Goal: Information Seeking & Learning: Learn about a topic

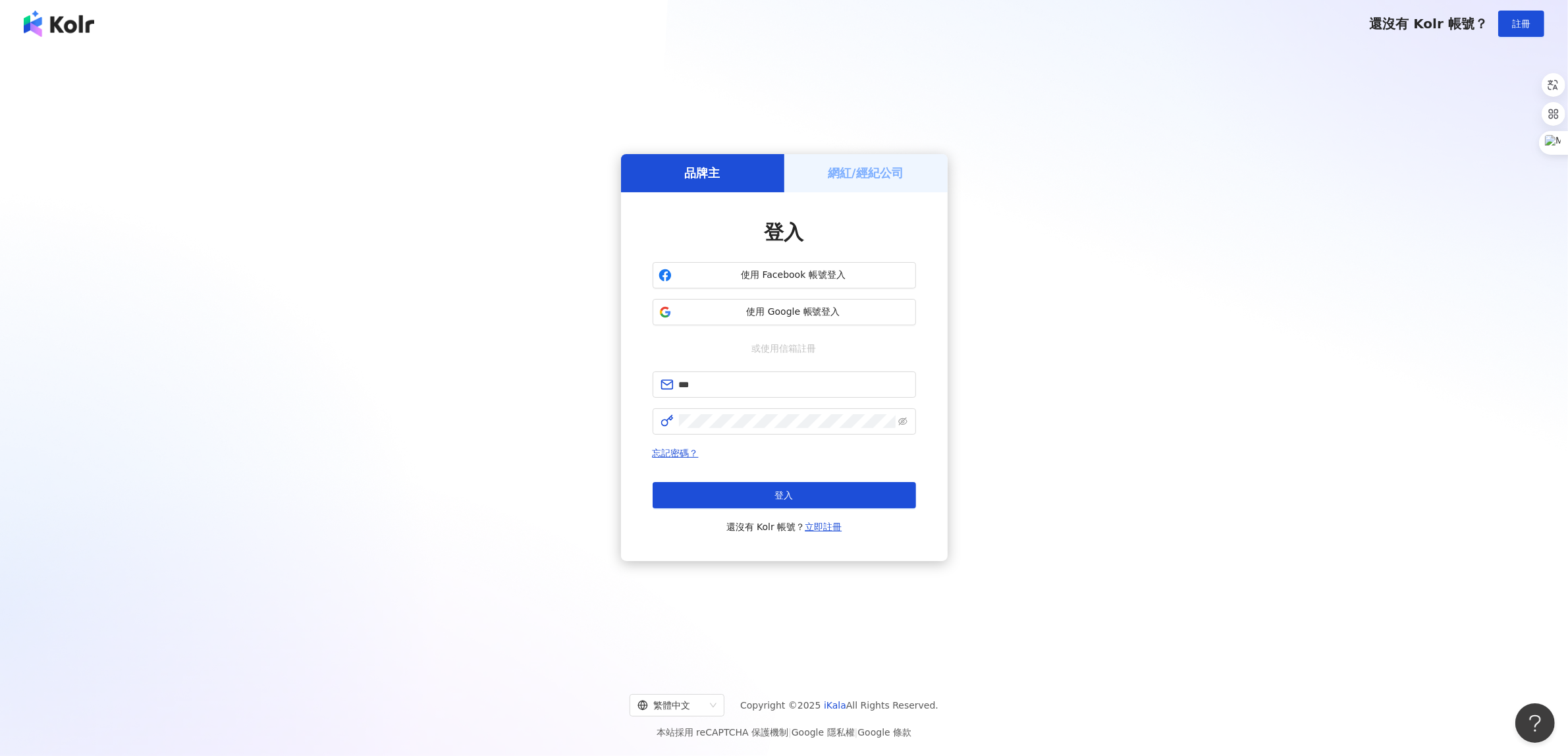
type input "**********"
click button "登入" at bounding box center [784, 494] width 264 height 26
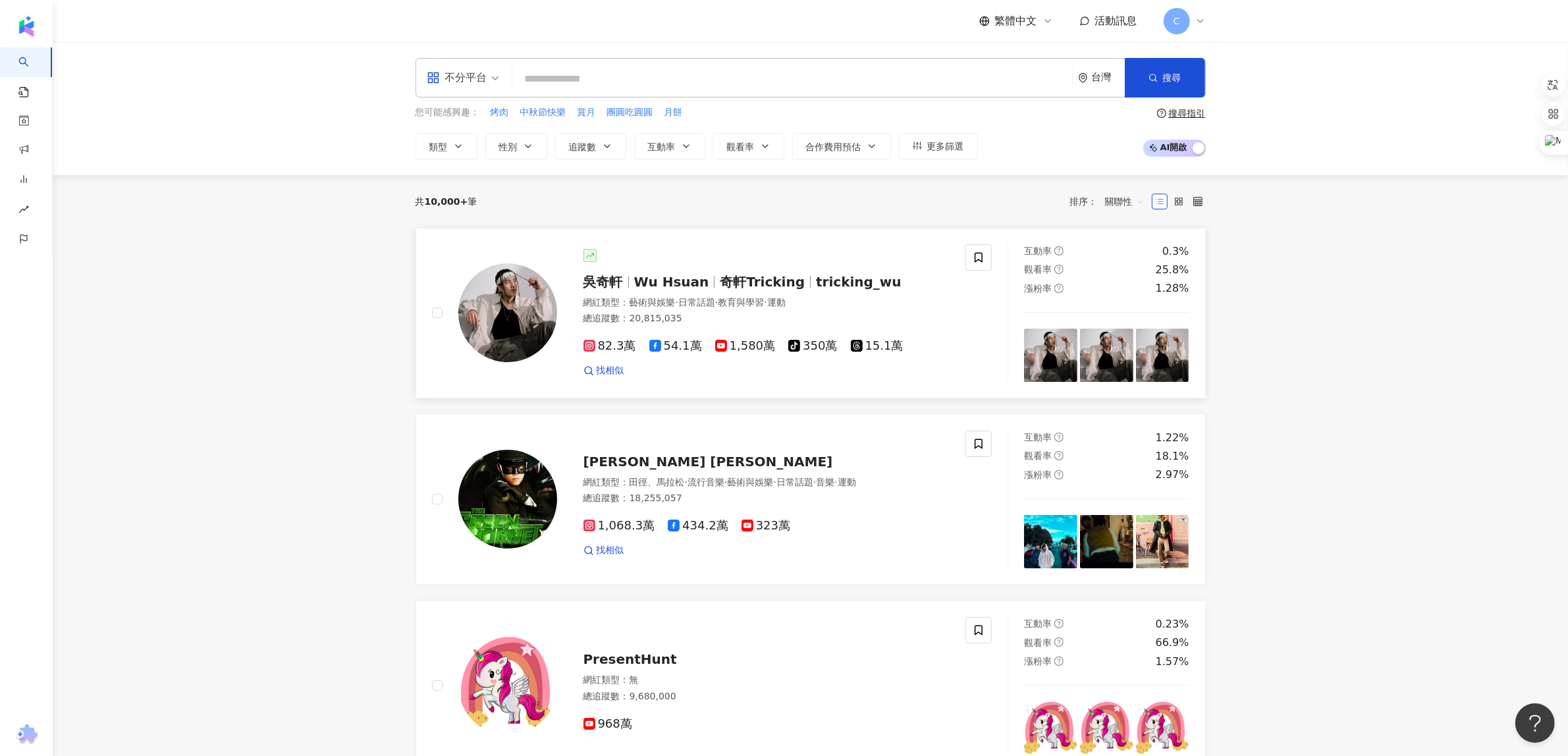
drag, startPoint x: 337, startPoint y: 396, endPoint x: 521, endPoint y: 289, distance: 212.8
click at [745, 73] on input "search" at bounding box center [792, 79] width 549 height 25
type input "*"
type input "**"
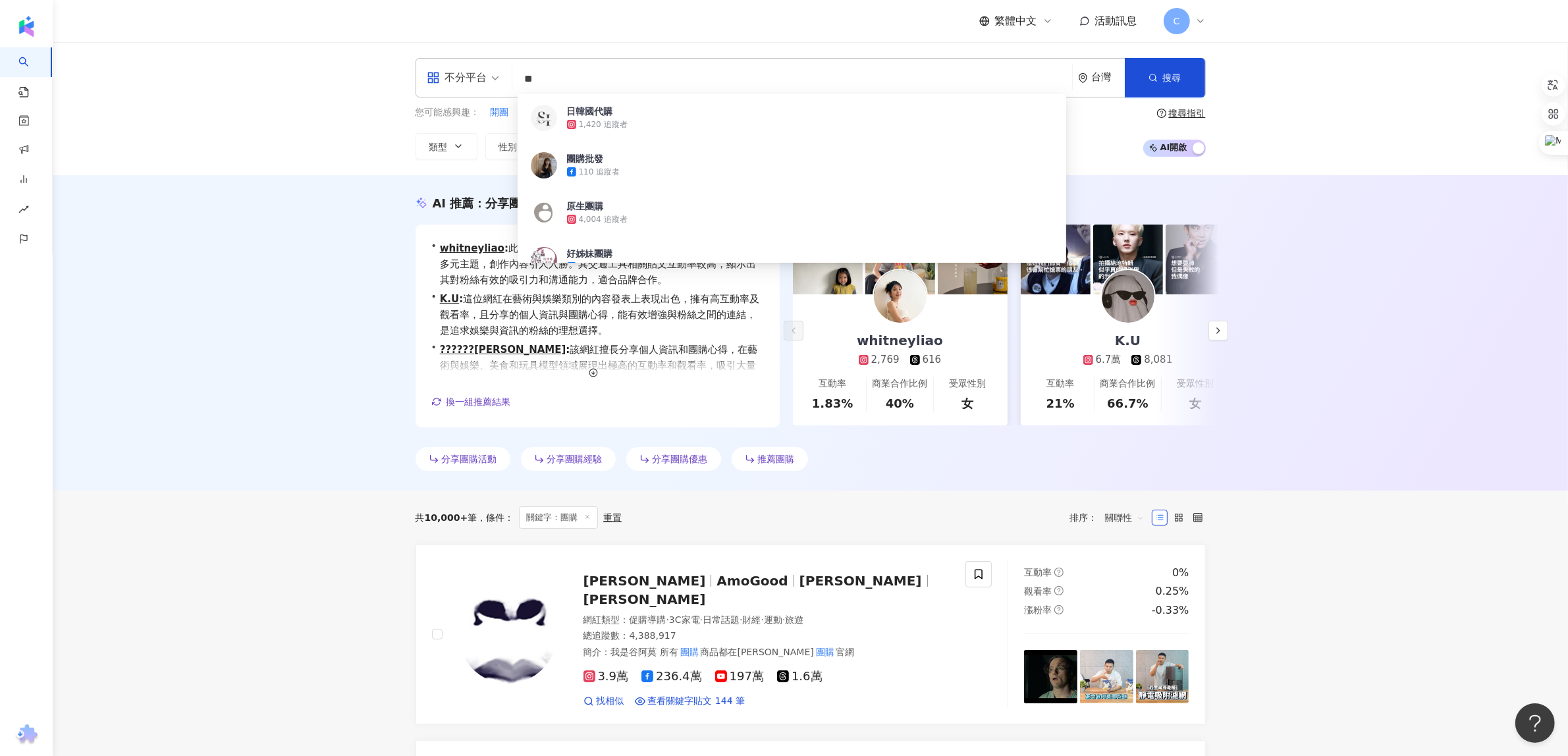
click at [274, 479] on div "AI 推薦 ： 分享團購心得的網紅 • whitneyliao : 此網紅擅長分享親子及日常生活話題，涵蓋旅遊、美食等多元主題，創作內容引人入勝。其交通工具相…" at bounding box center [810, 333] width 1516 height 316
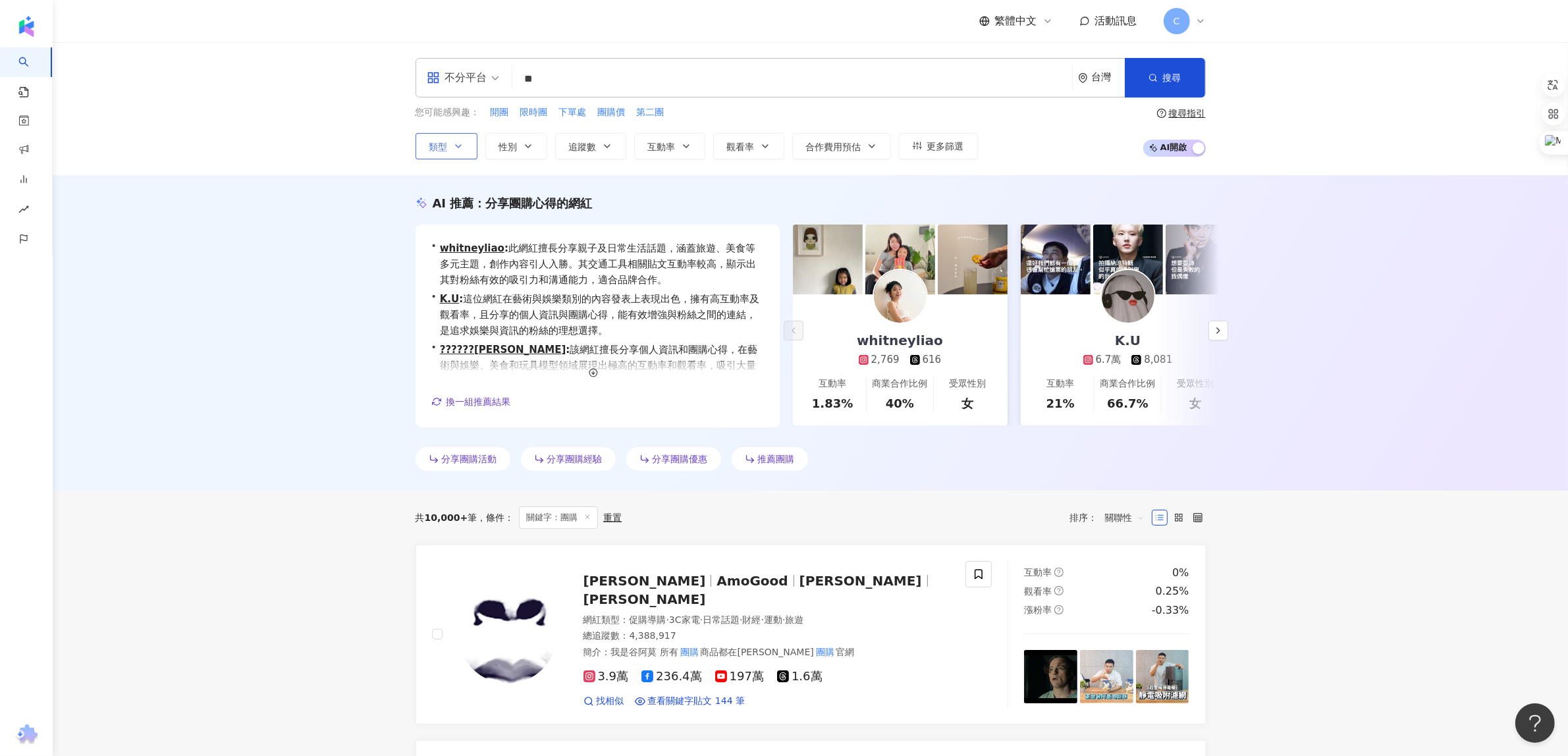
click at [469, 150] on button "類型" at bounding box center [447, 145] width 62 height 26
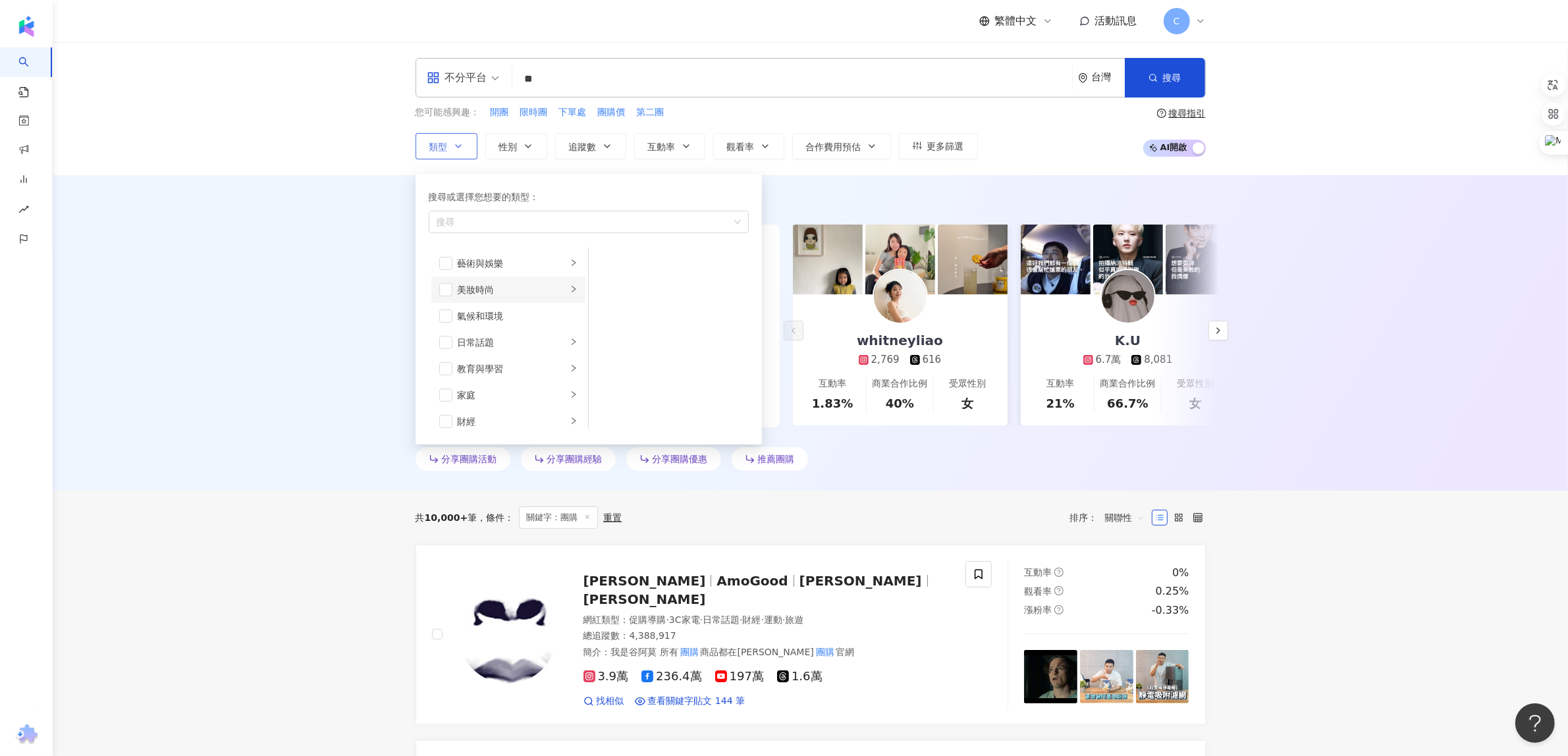
click at [479, 293] on div "美妝時尚" at bounding box center [512, 290] width 110 height 15
click at [443, 290] on span "button" at bounding box center [446, 290] width 14 height 14
click at [449, 356] on span "button" at bounding box center [446, 360] width 14 height 14
click at [443, 303] on span "button" at bounding box center [446, 306] width 14 height 14
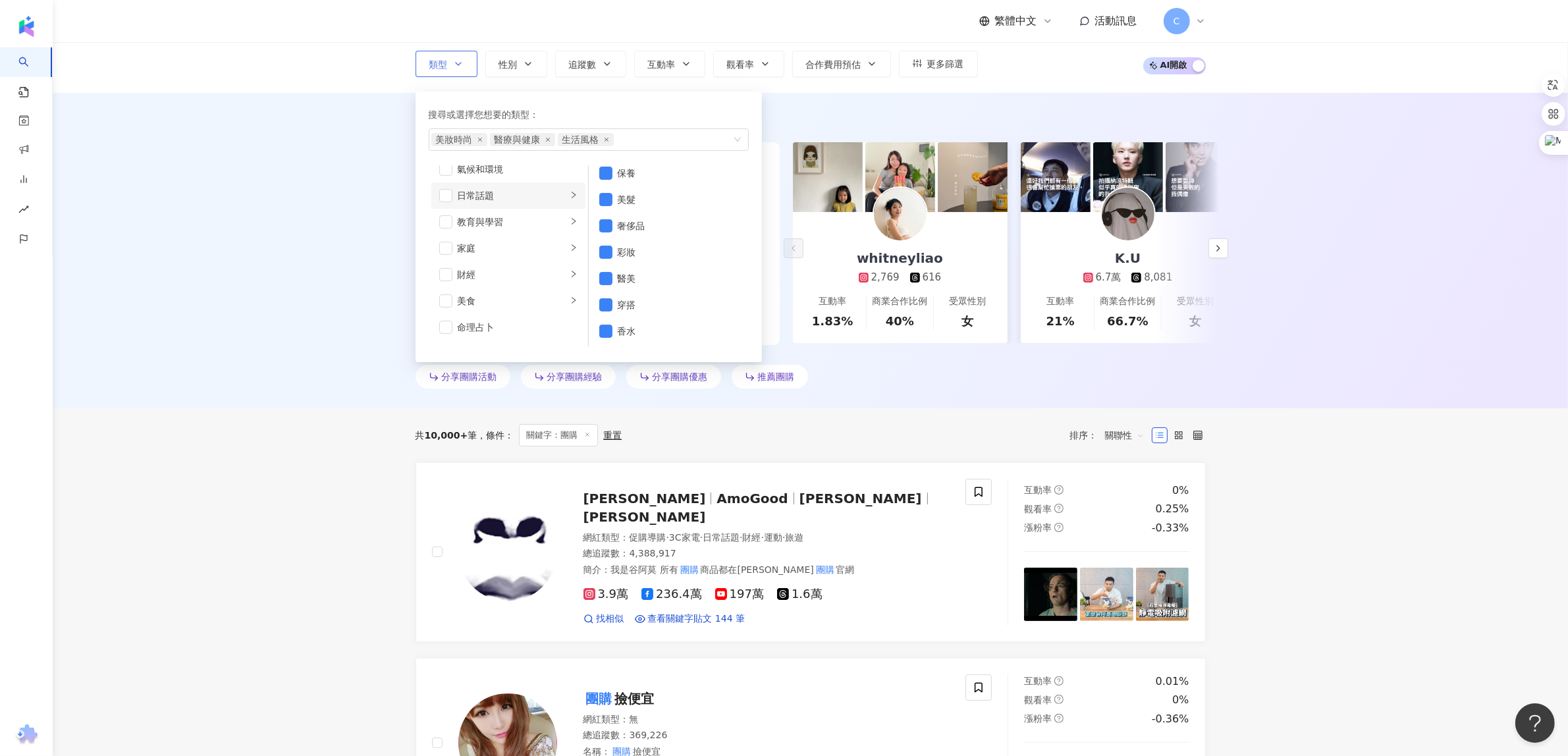
scroll to position [0, 0]
click at [452, 262] on span "button" at bounding box center [446, 261] width 14 height 14
click at [449, 309] on span "button" at bounding box center [446, 313] width 14 height 14
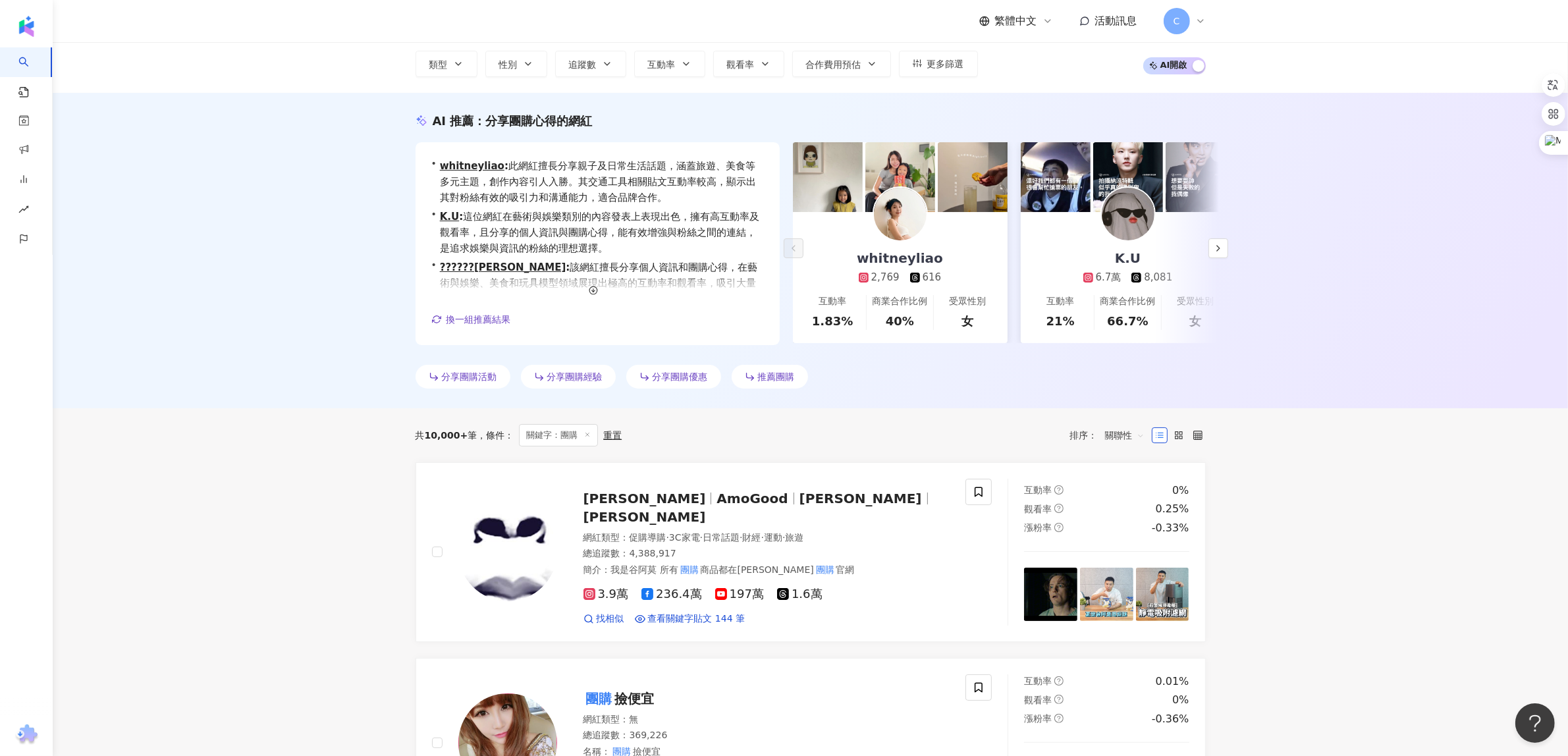
click at [358, 268] on div "AI 推薦 ： 分享團購心得的網紅 • whitneyliao : 此網紅擅長分享親子及日常生活話題，涵蓋旅遊、美食等多元主題，創作內容引人入勝。其交通工具相…" at bounding box center [810, 251] width 1516 height 316
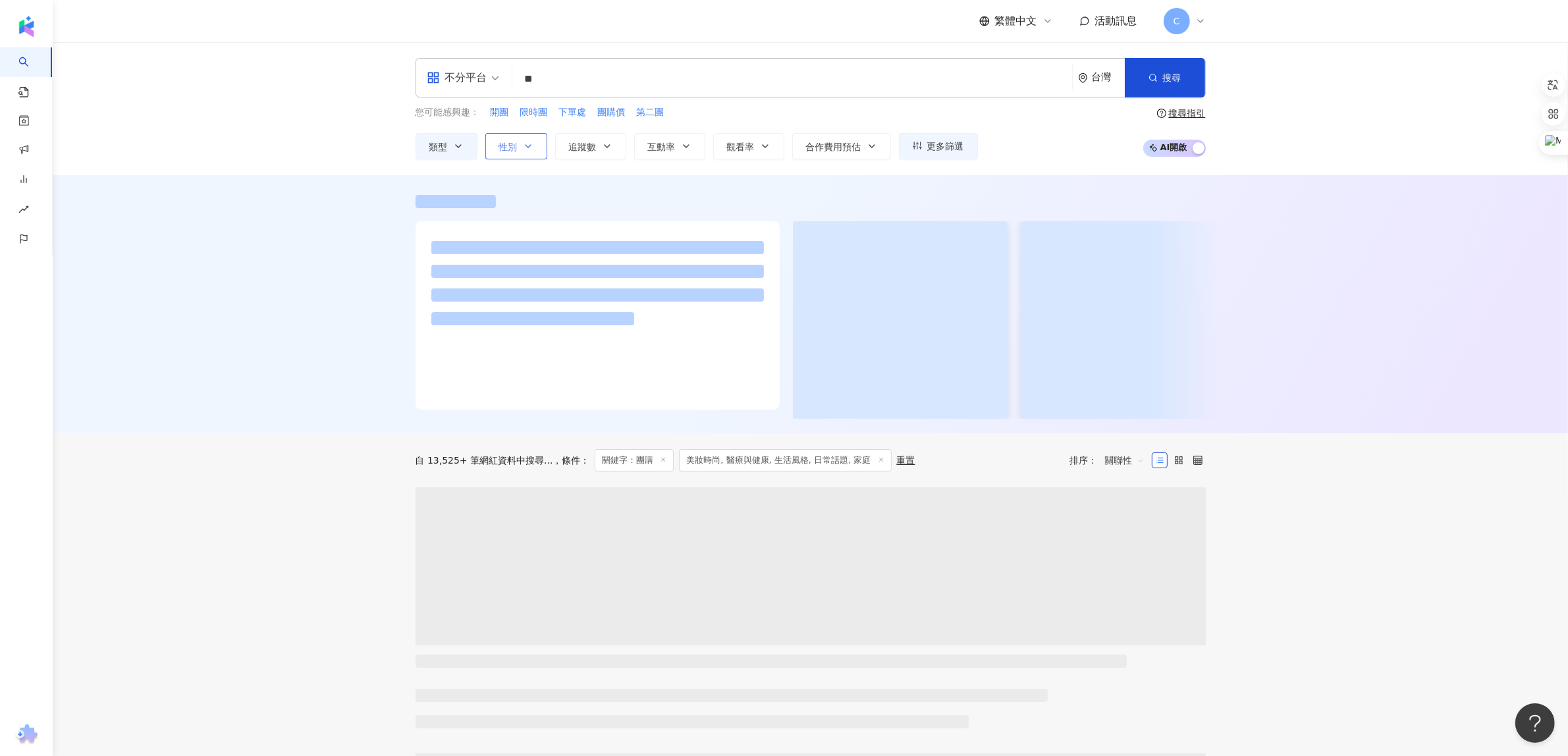
click at [527, 145] on icon "button" at bounding box center [528, 145] width 11 height 11
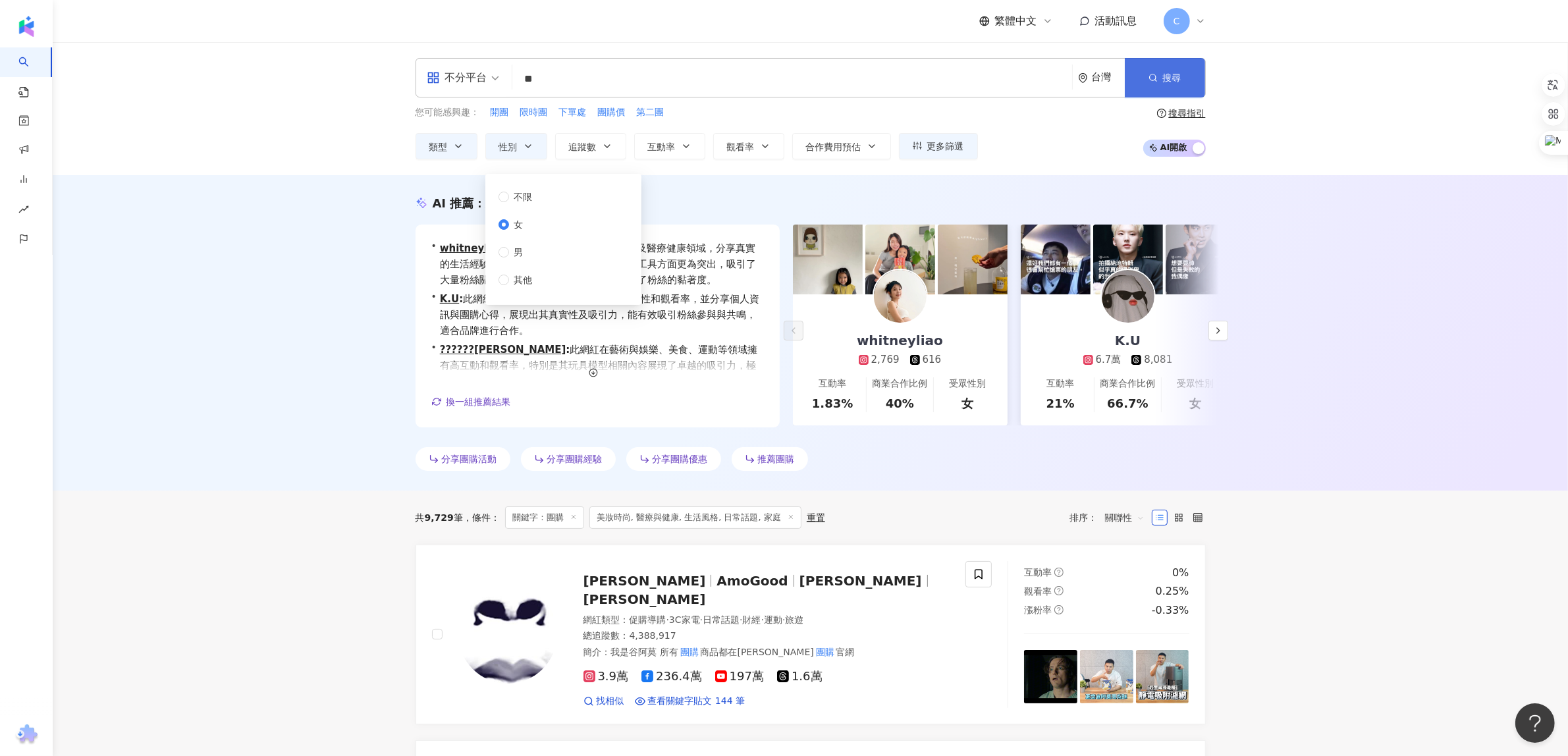
click at [1150, 78] on icon "button" at bounding box center [1153, 78] width 10 height 10
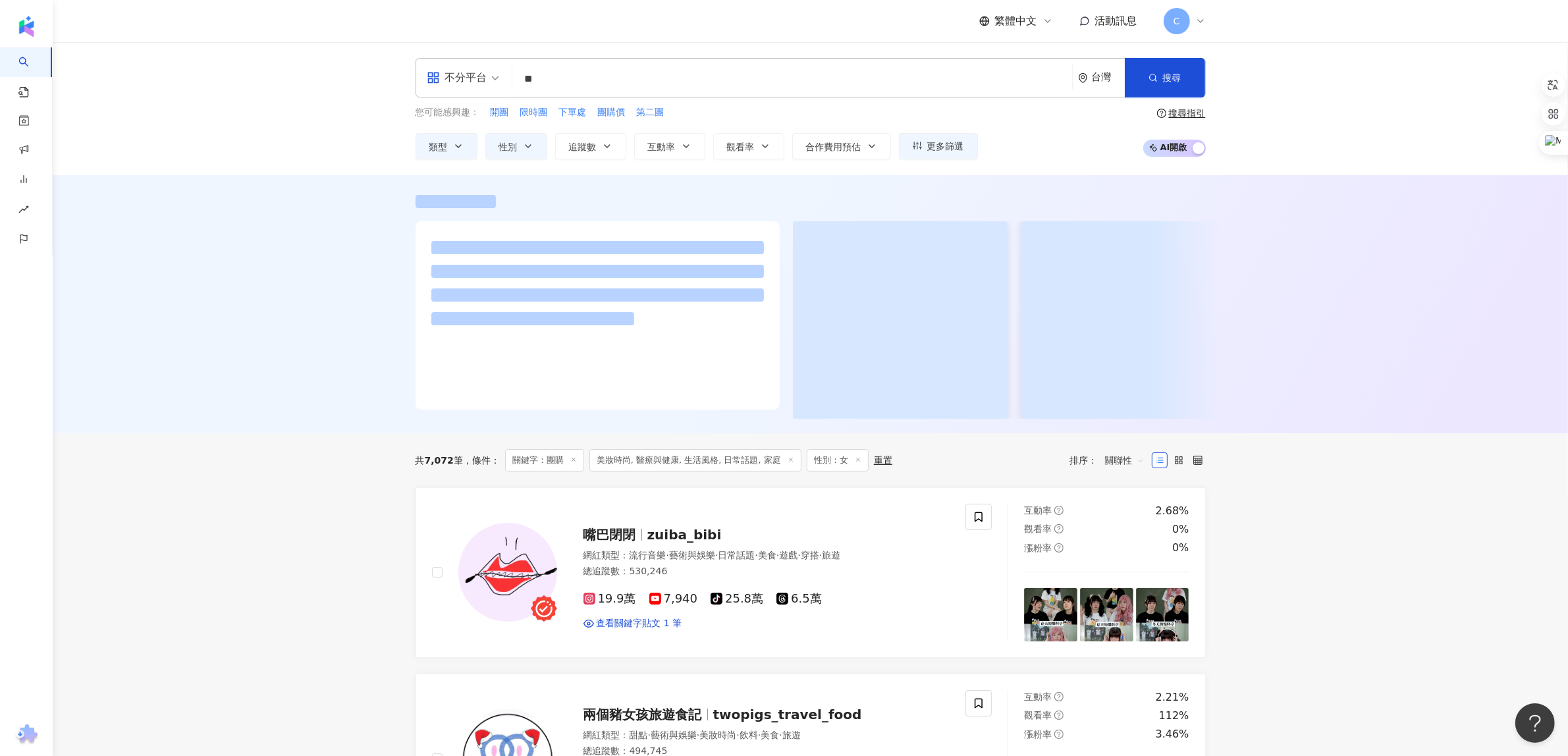
click at [495, 79] on span "不分平台" at bounding box center [462, 78] width 73 height 21
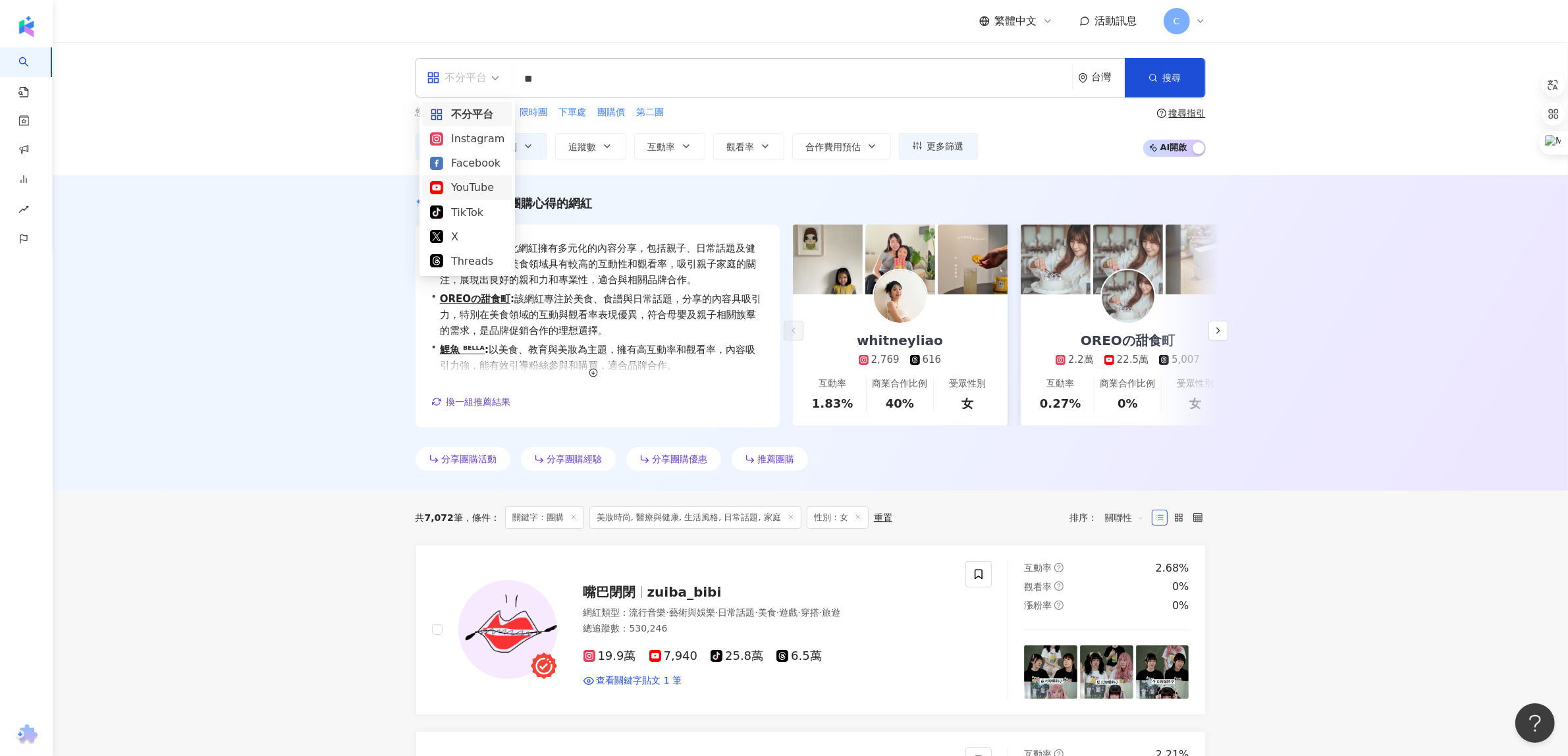
click at [331, 325] on div "AI 推薦 ： 分享團購心得的網紅 • whitneyliao : 此網紅擁有多元化的內容分享，包括親子、日常話題及健康，且在旅遊和美食領域具有較高的互動性和…" at bounding box center [810, 333] width 1516 height 316
click at [841, 142] on span "合作費用預估" at bounding box center [833, 146] width 55 height 11
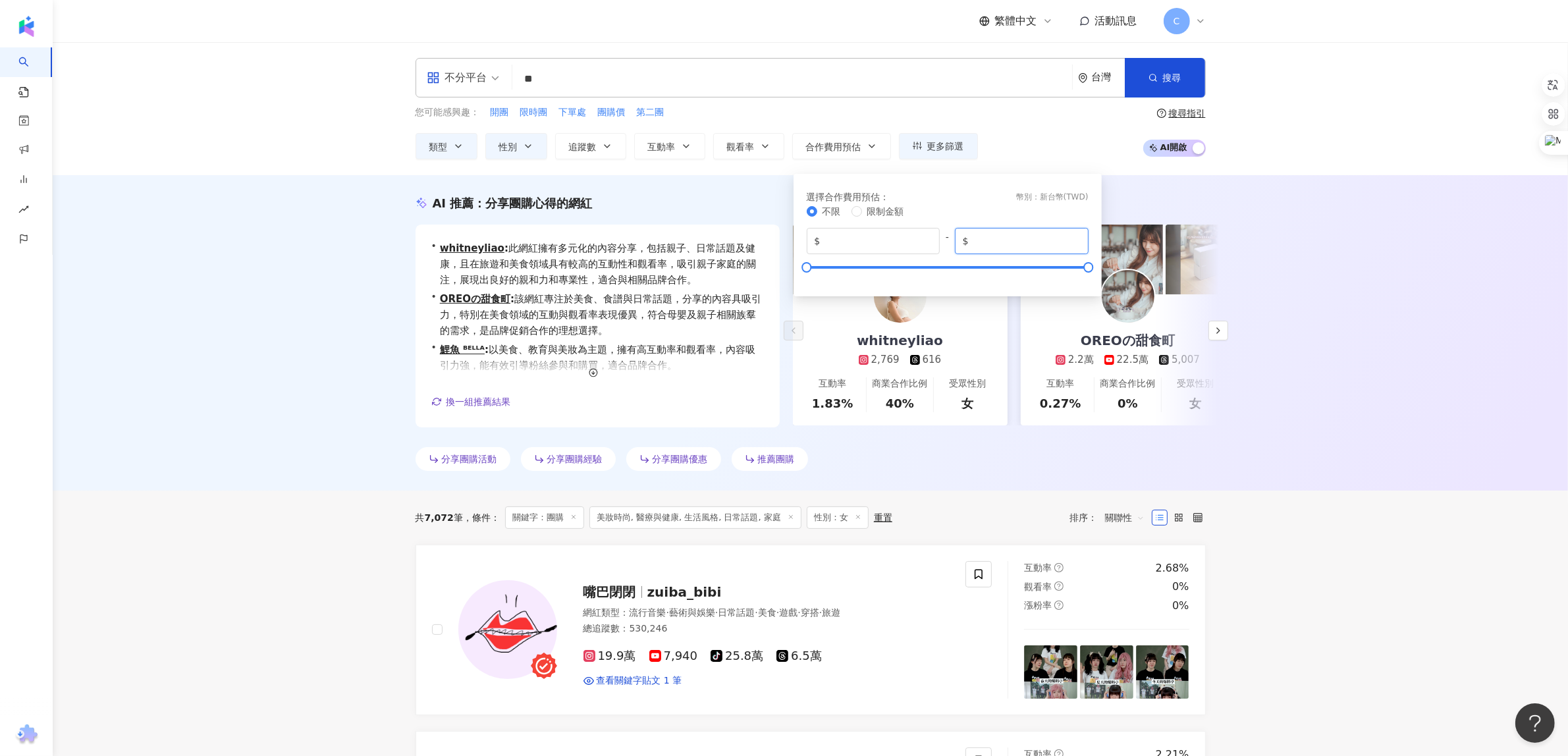
drag, startPoint x: 1019, startPoint y: 240, endPoint x: 942, endPoint y: 236, distance: 77.1
click at [942, 236] on div "$ * - $ *******" at bounding box center [947, 240] width 282 height 26
type input "*****"
click at [1035, 127] on div "您可能感興趣： 開團 限時團 下單處 團購價 第二團 類型 性別 追蹤數 互動率 觀看率 合作費用預估 更多篩選 不限 女 男 其他 選擇合作費用預估 ： 幣…" at bounding box center [810, 133] width 790 height 54
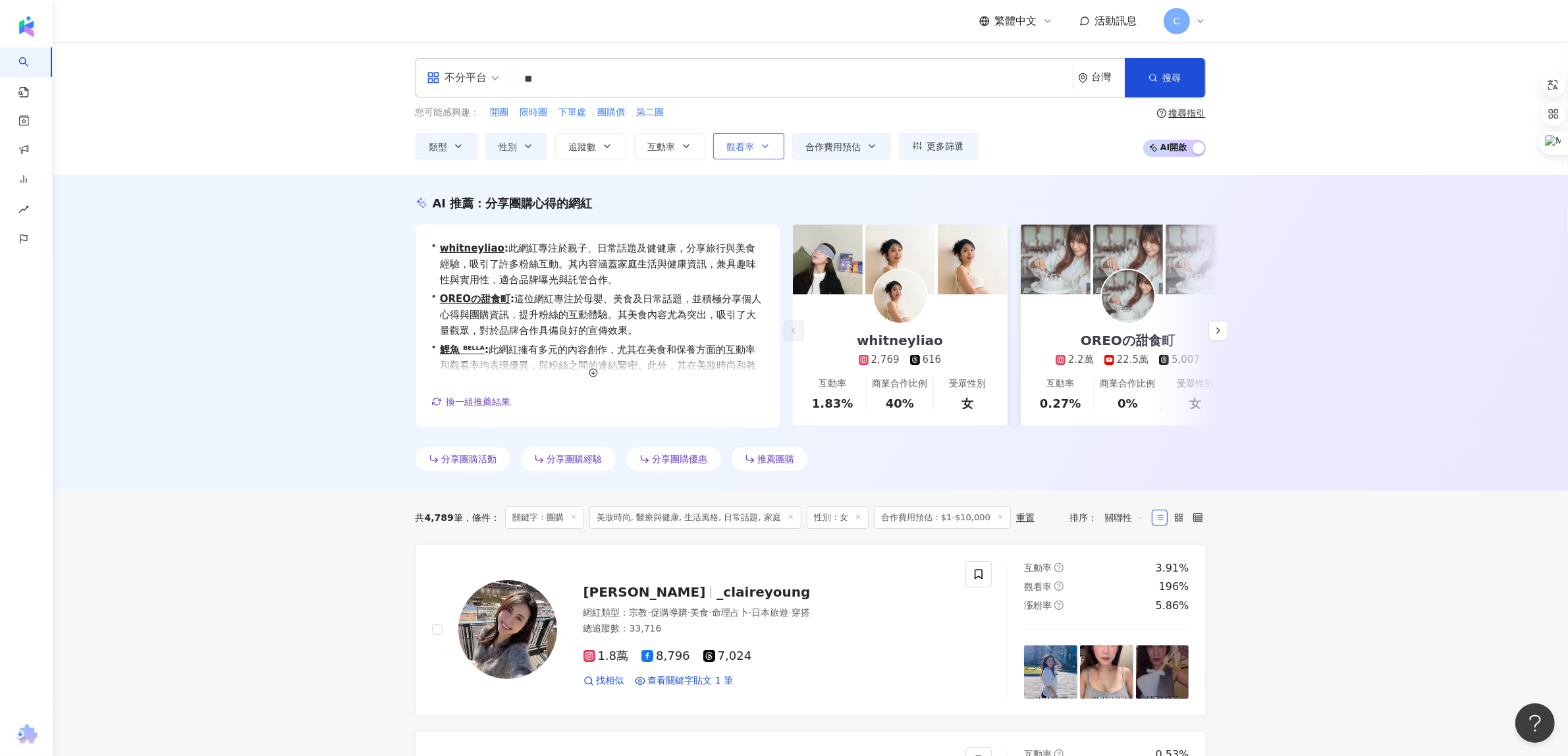
click at [761, 149] on icon "button" at bounding box center [765, 145] width 11 height 11
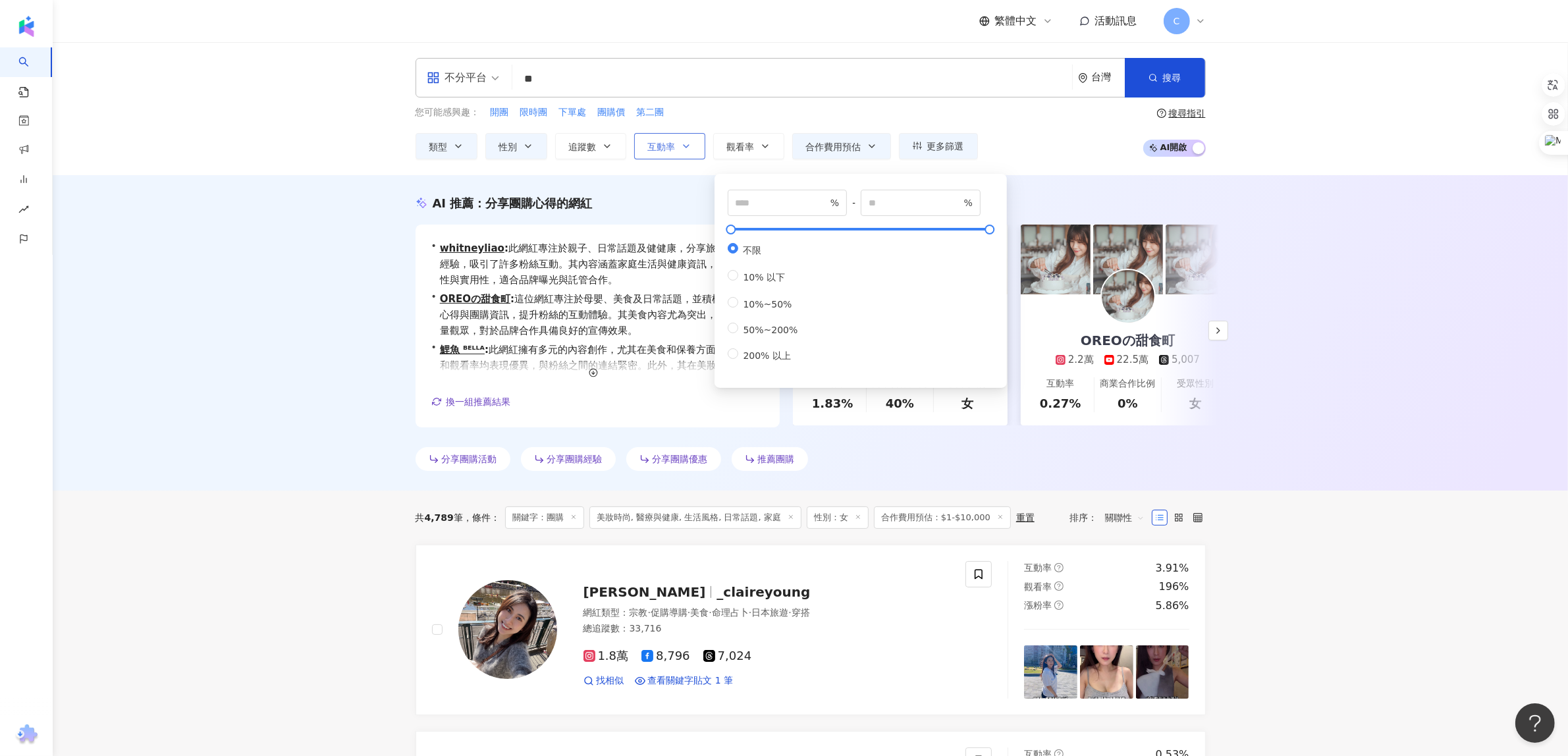
click at [659, 144] on span "互動率" at bounding box center [662, 146] width 28 height 11
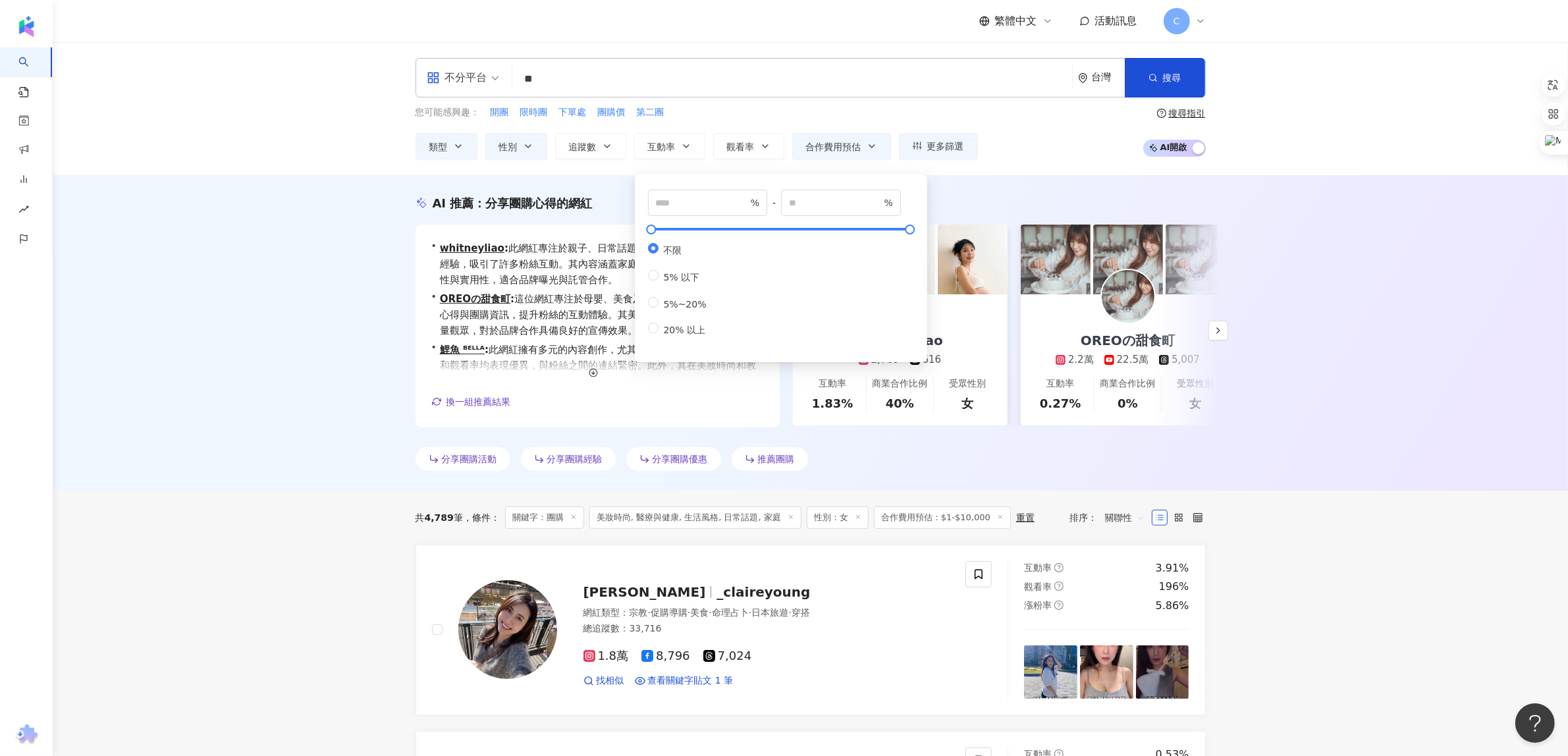
click at [1378, 238] on div "AI 推薦 ： 分享團購心得的網紅 • whitneyliao : 此網紅專注於親子、日常話題及健健康，分享旅行與美食經驗，吸引了許多粉絲互動。其內容涵蓋家庭…" at bounding box center [810, 333] width 1516 height 316
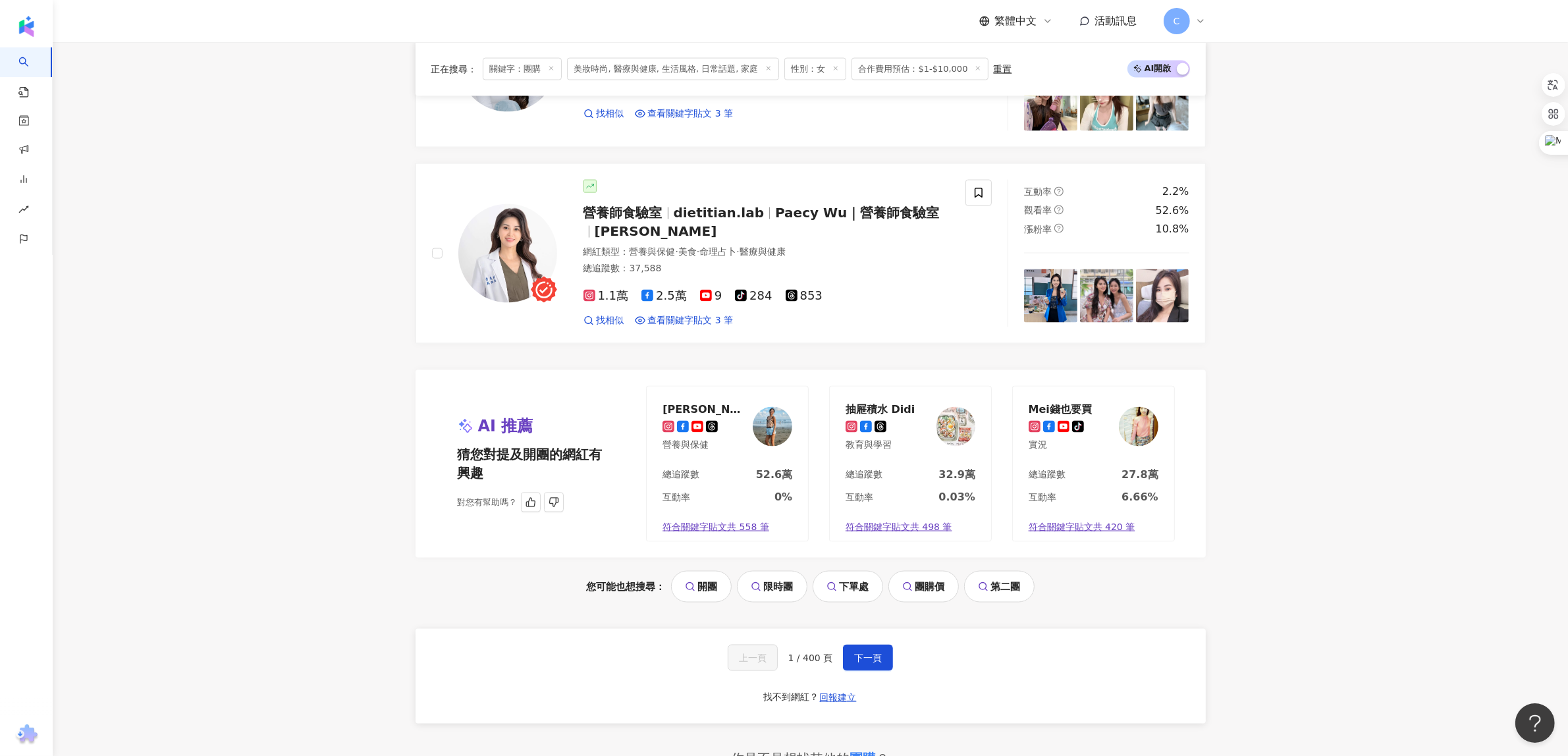
scroll to position [2470, 0]
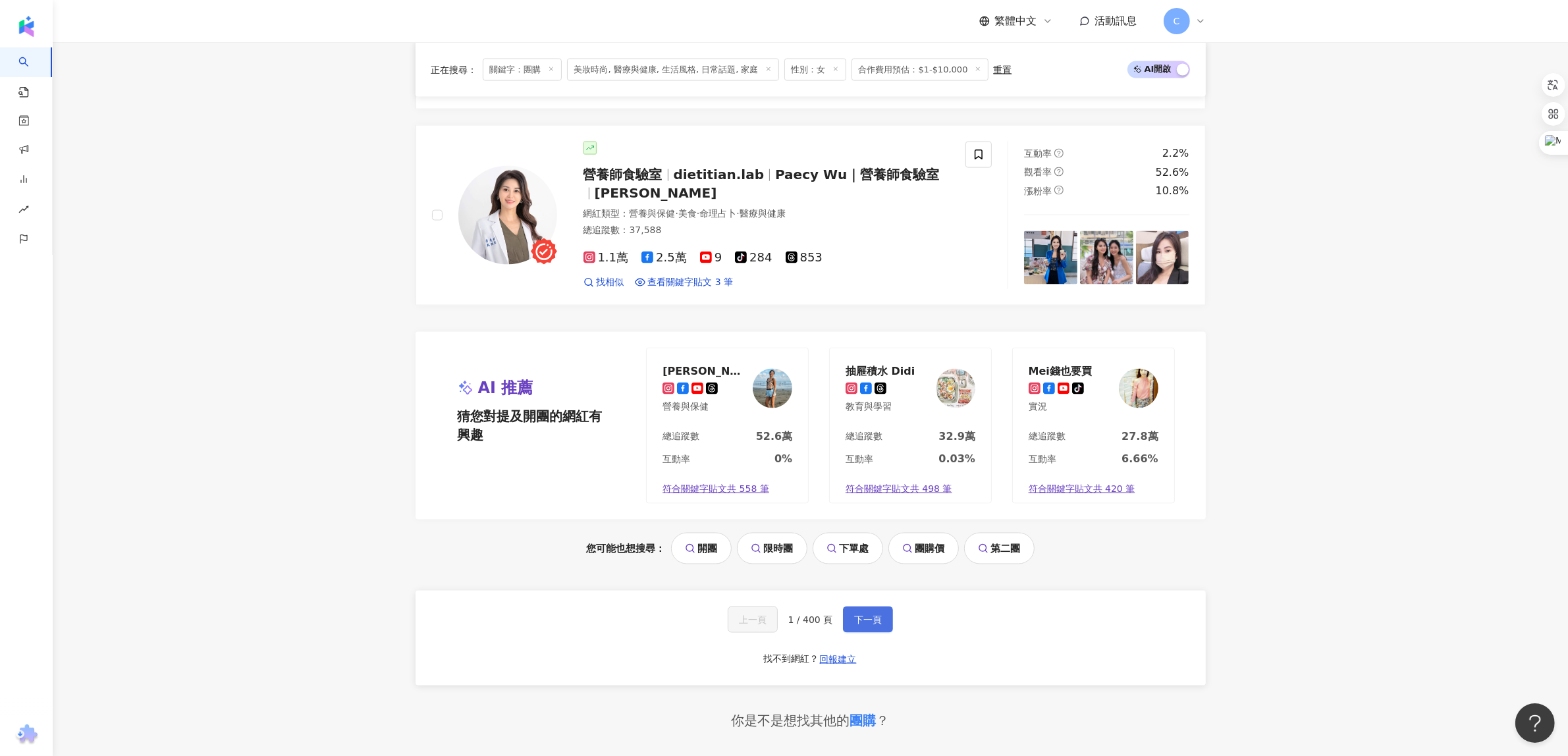
click at [870, 620] on span "下一頁" at bounding box center [867, 619] width 28 height 11
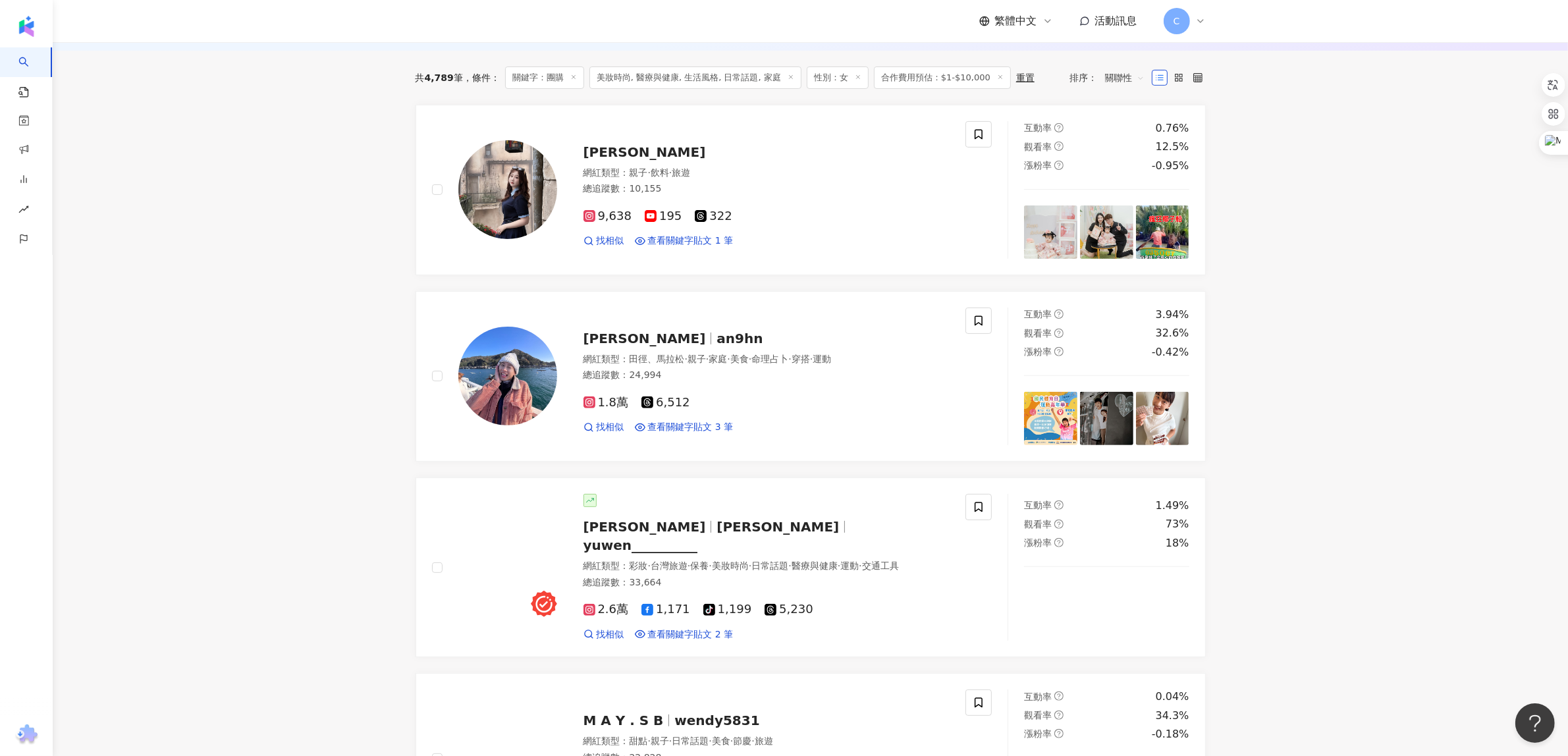
scroll to position [412, 0]
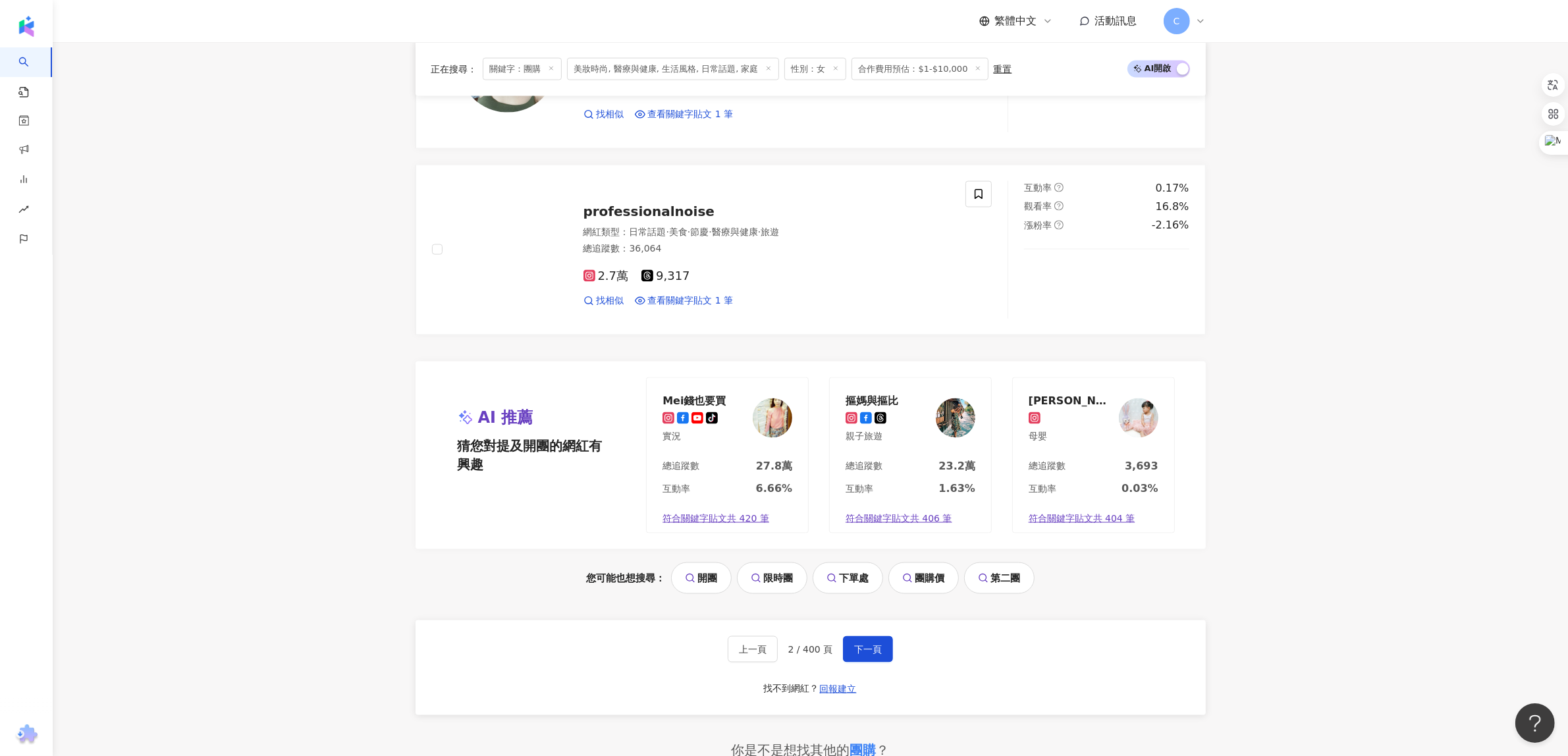
scroll to position [2470, 0]
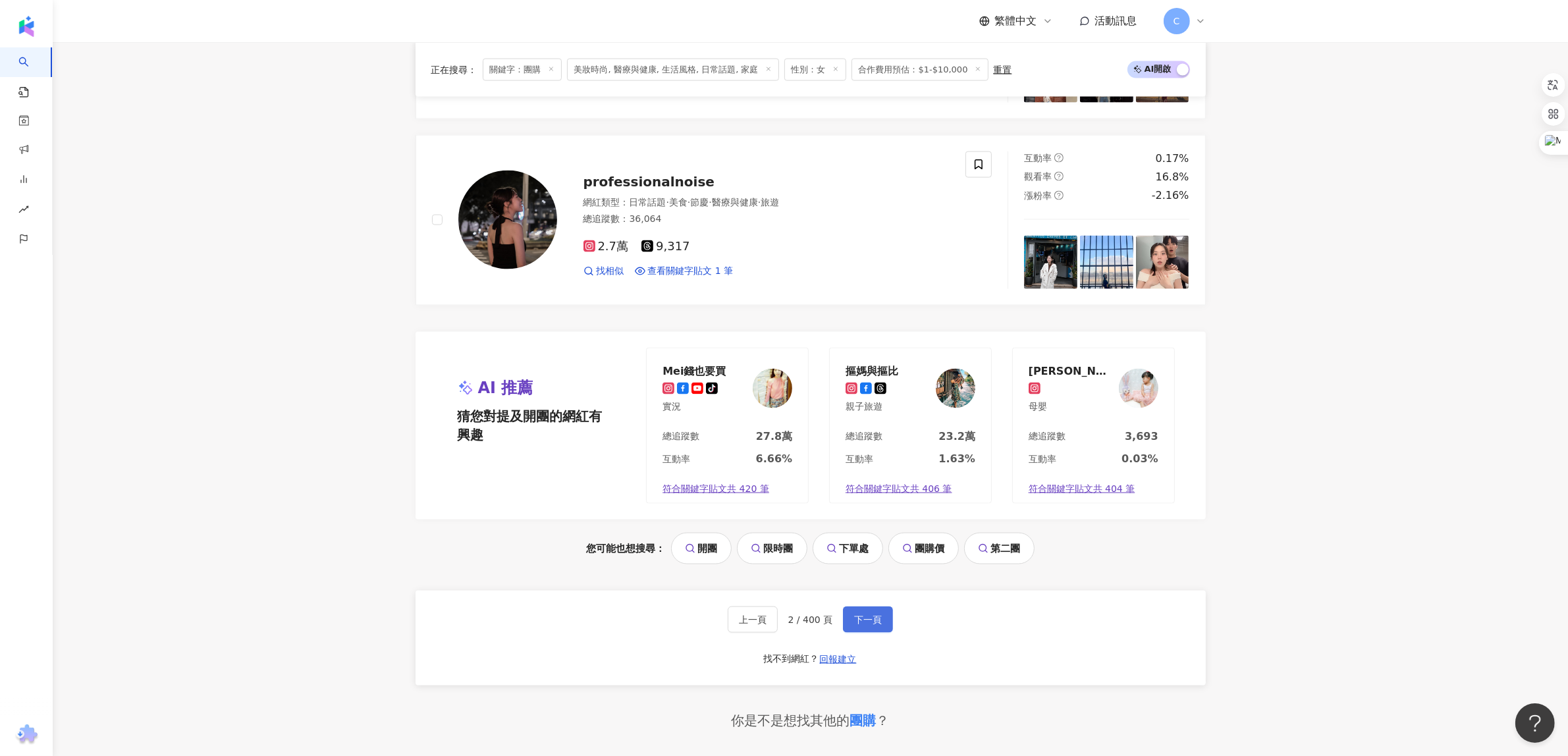
click at [880, 620] on button "下一頁" at bounding box center [868, 619] width 50 height 26
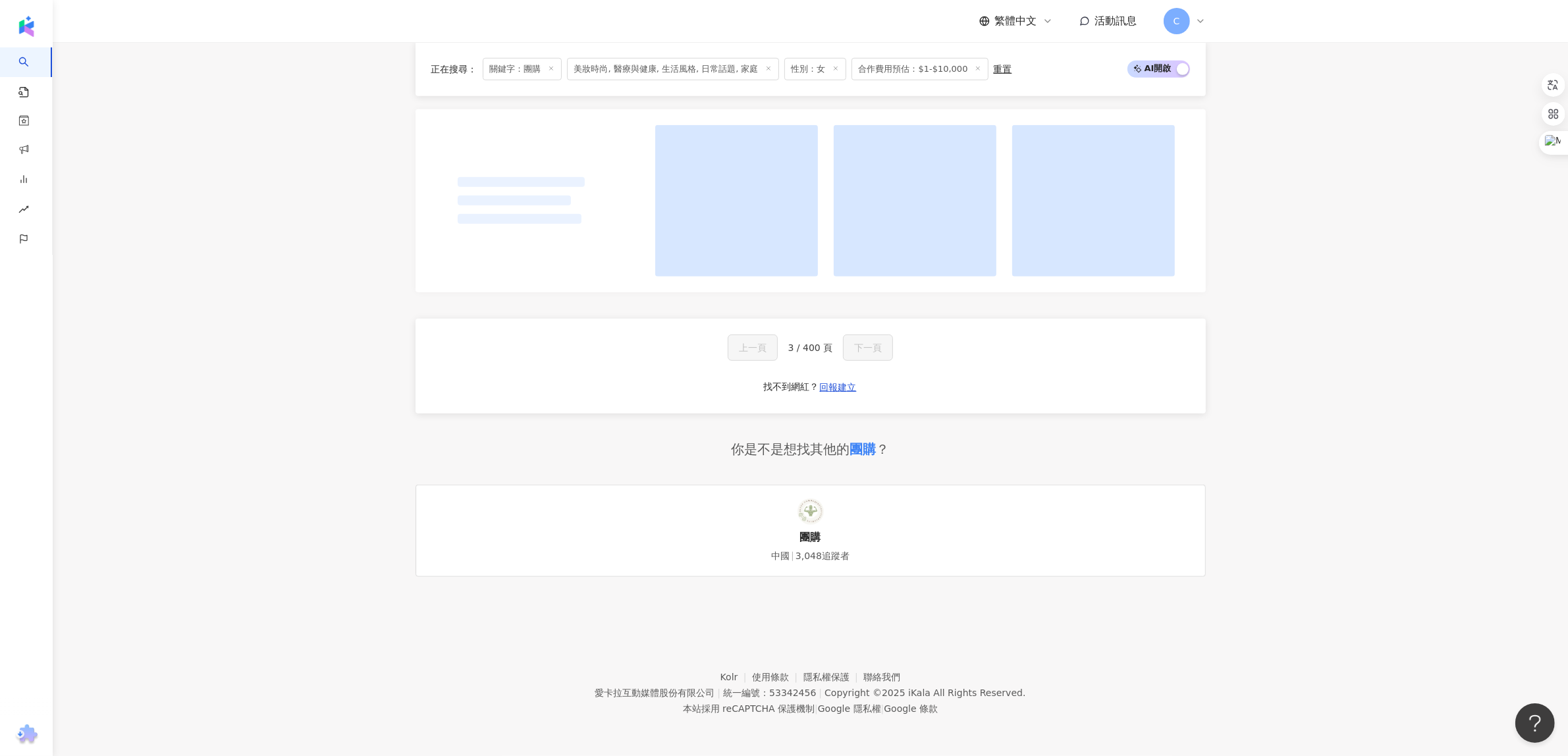
scroll to position [973, 0]
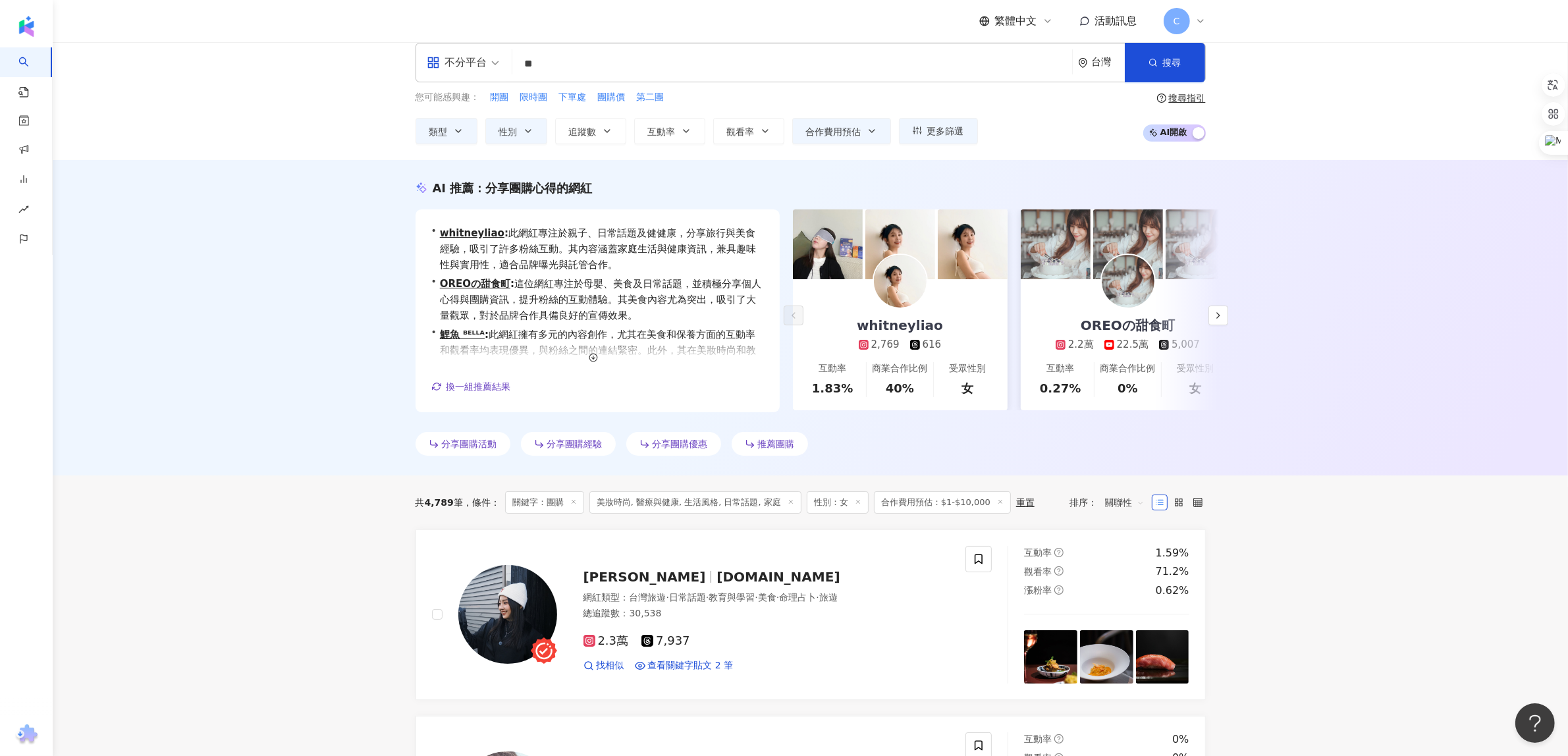
scroll to position [0, 0]
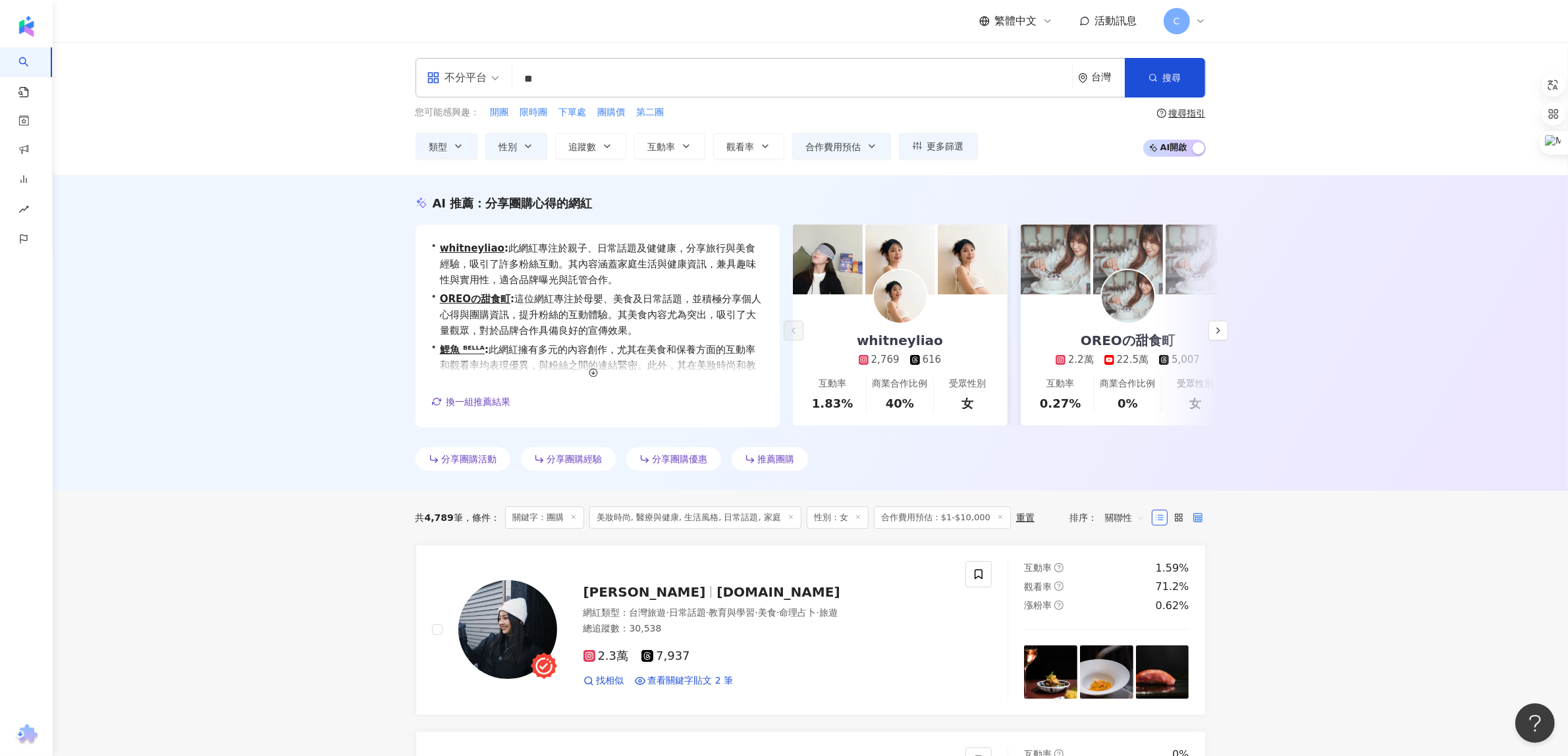
click at [1206, 520] on label at bounding box center [1198, 518] width 16 height 16
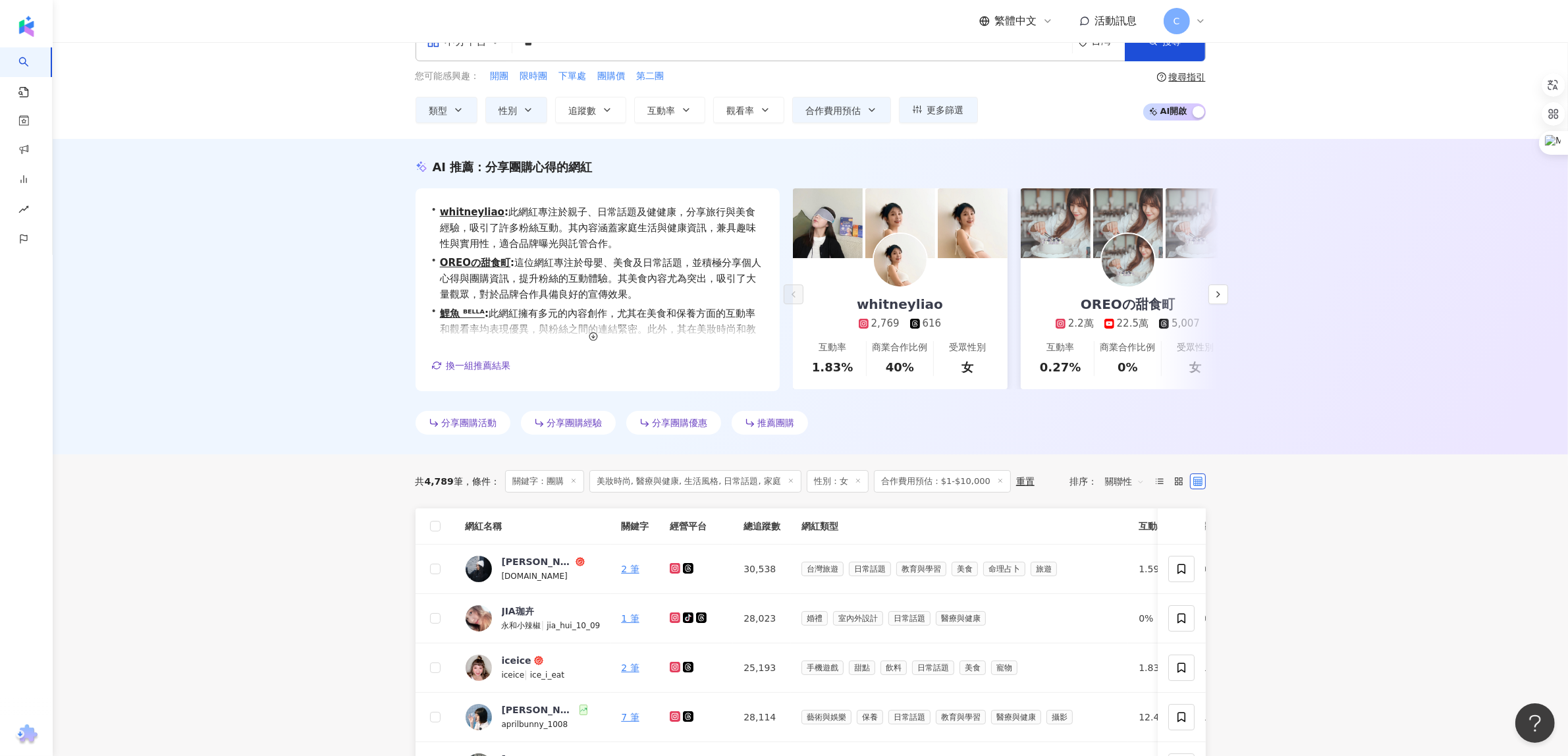
scroll to position [412, 0]
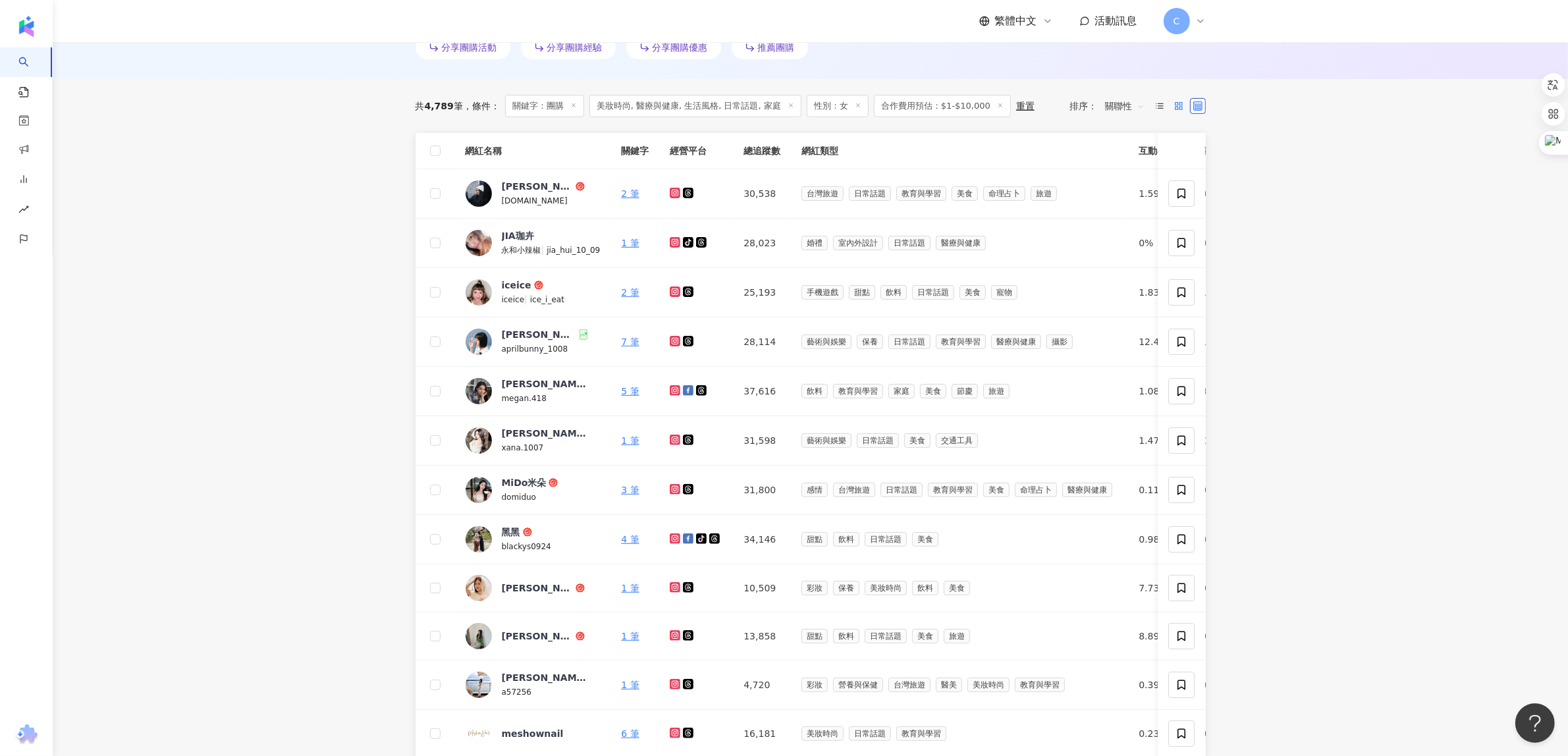
click at [1176, 108] on rect at bounding box center [1176, 108] width 3 height 3
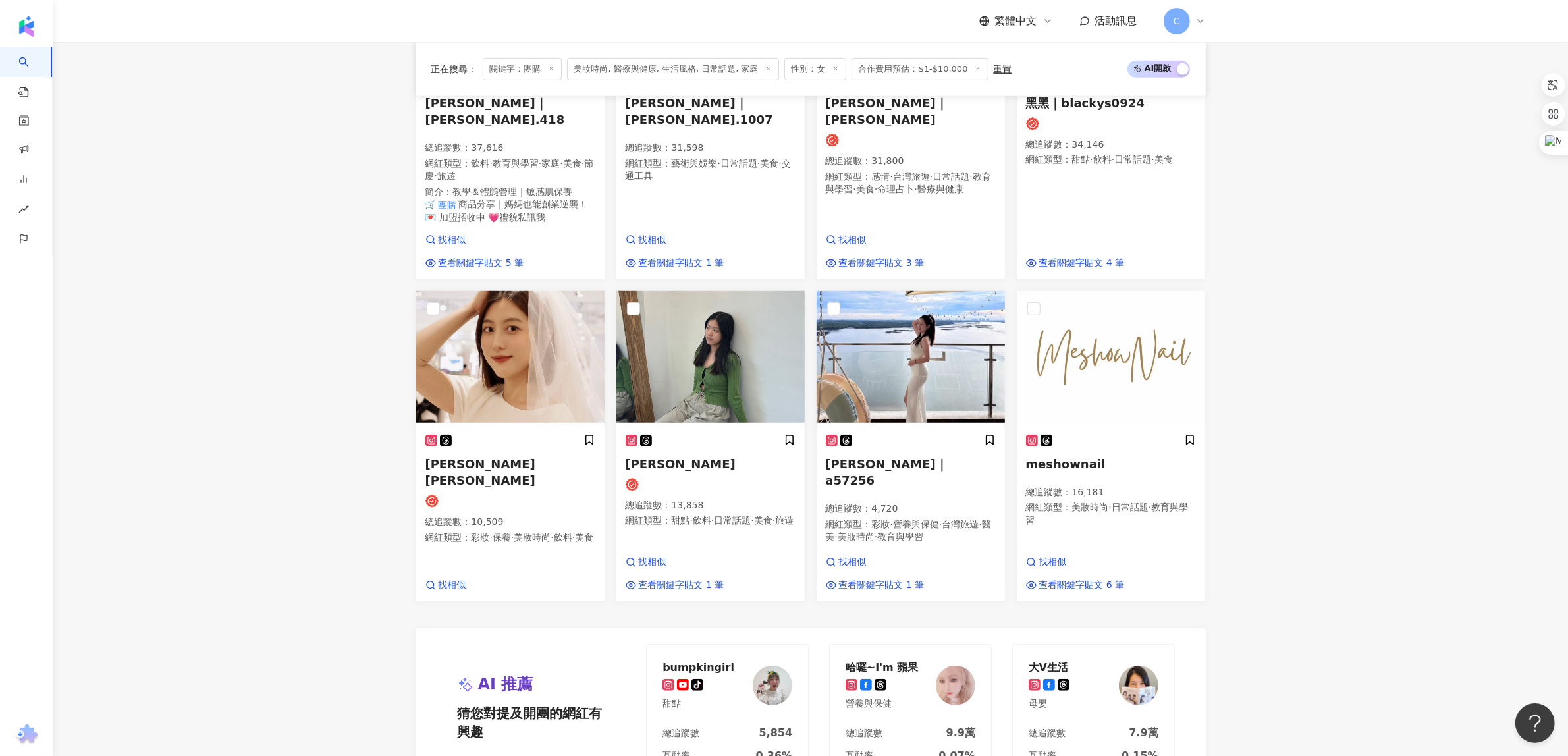
scroll to position [1235, 0]
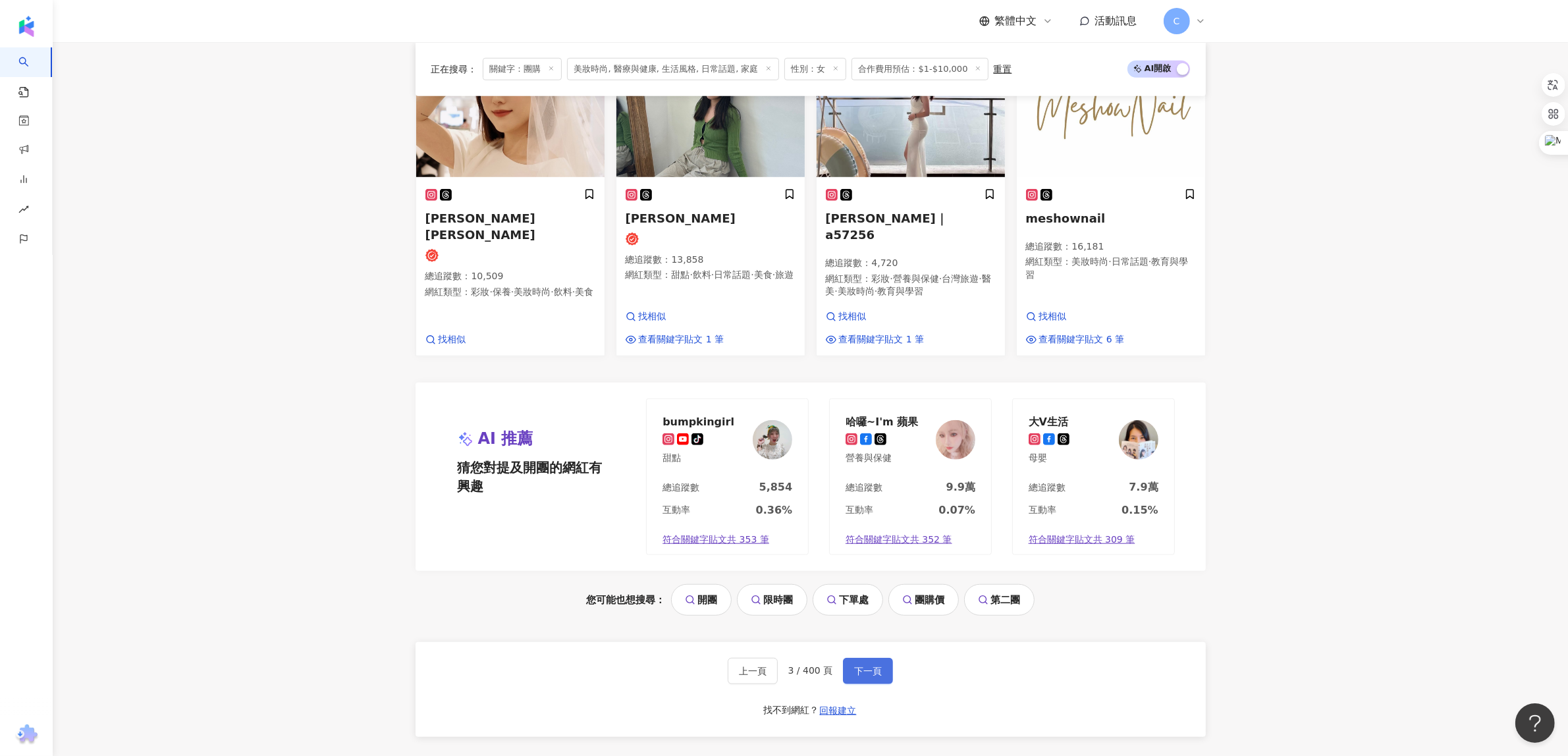
click at [874, 666] on span "下一頁" at bounding box center [867, 671] width 28 height 11
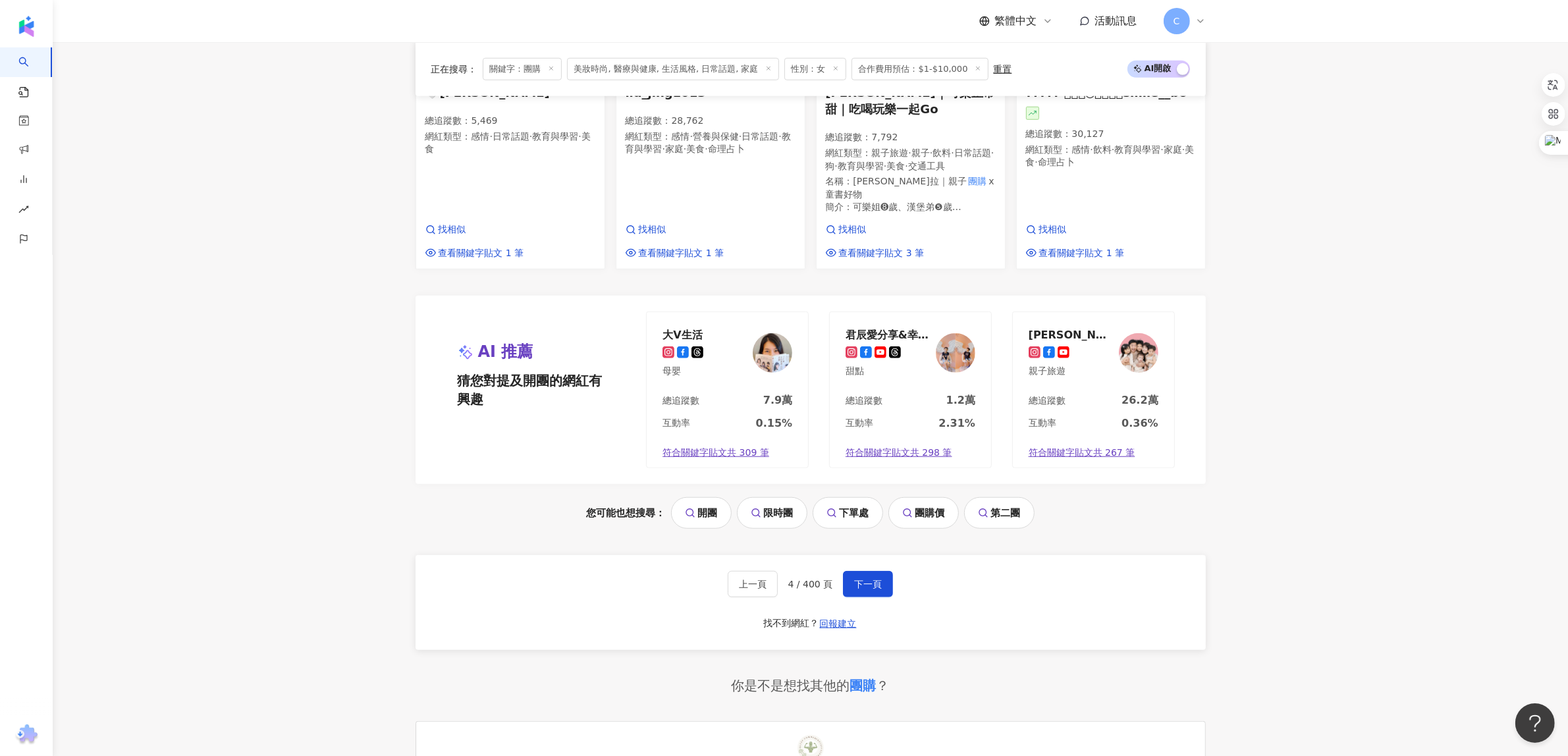
scroll to position [1539, 0]
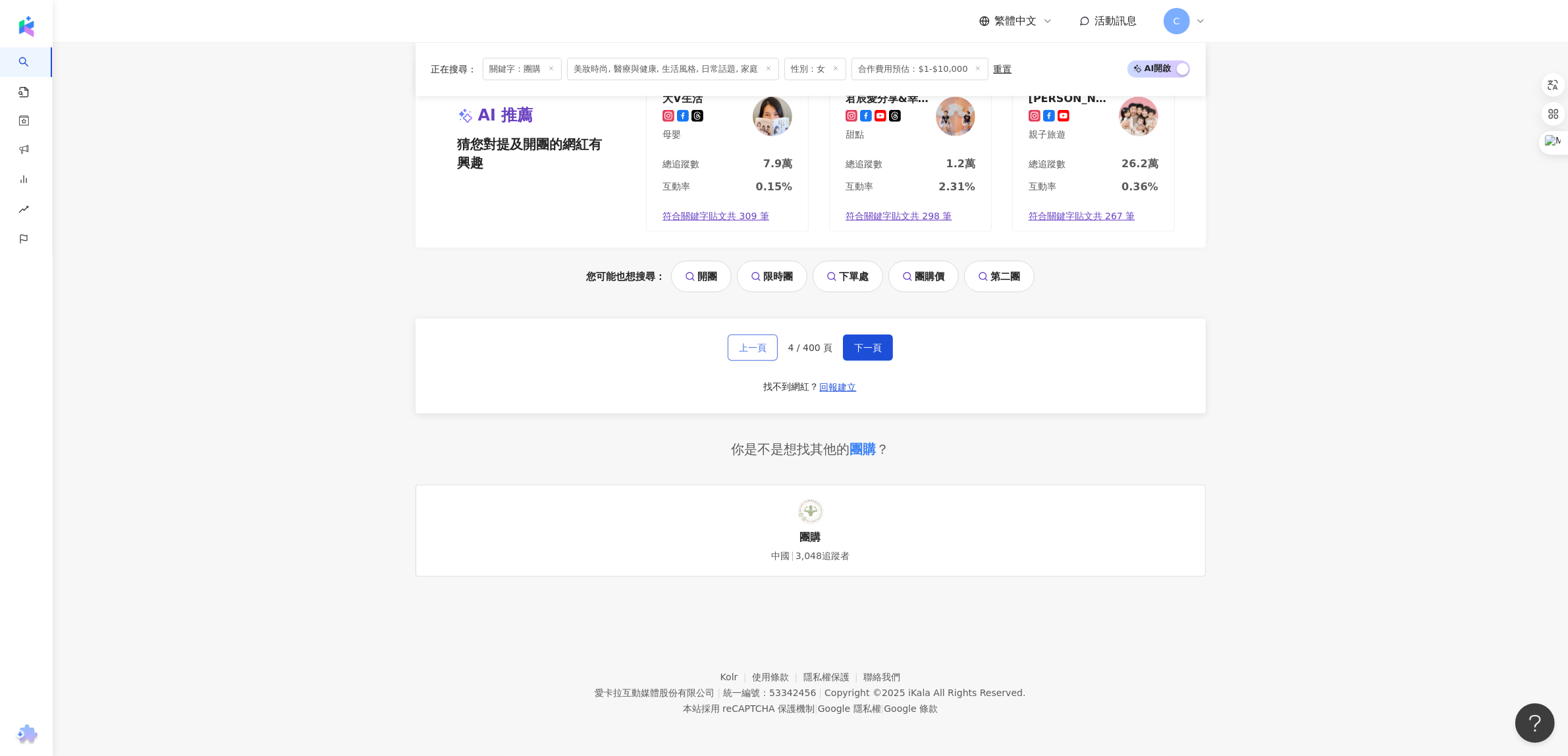
click at [762, 348] on span "上一頁" at bounding box center [752, 347] width 28 height 11
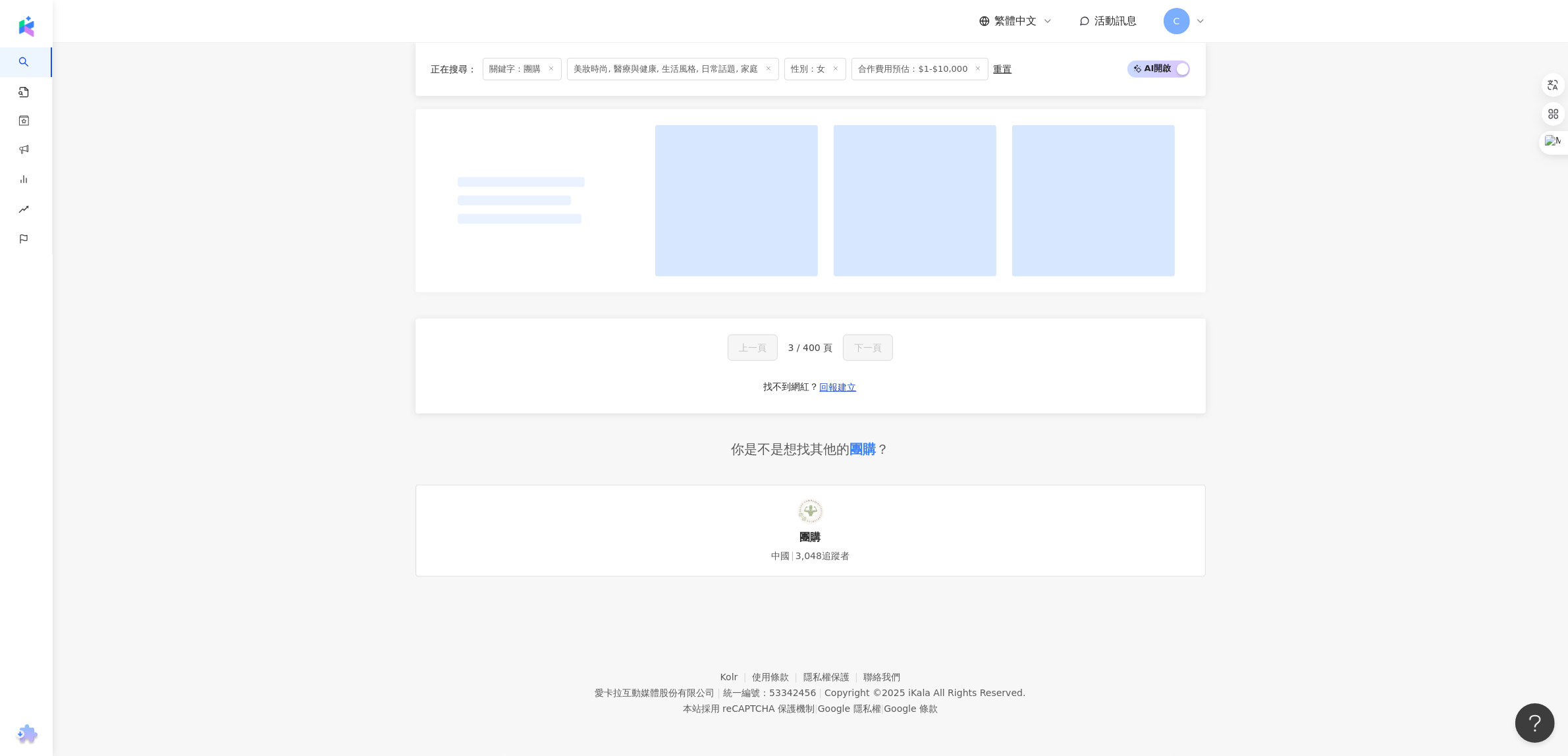
scroll to position [1245, 0]
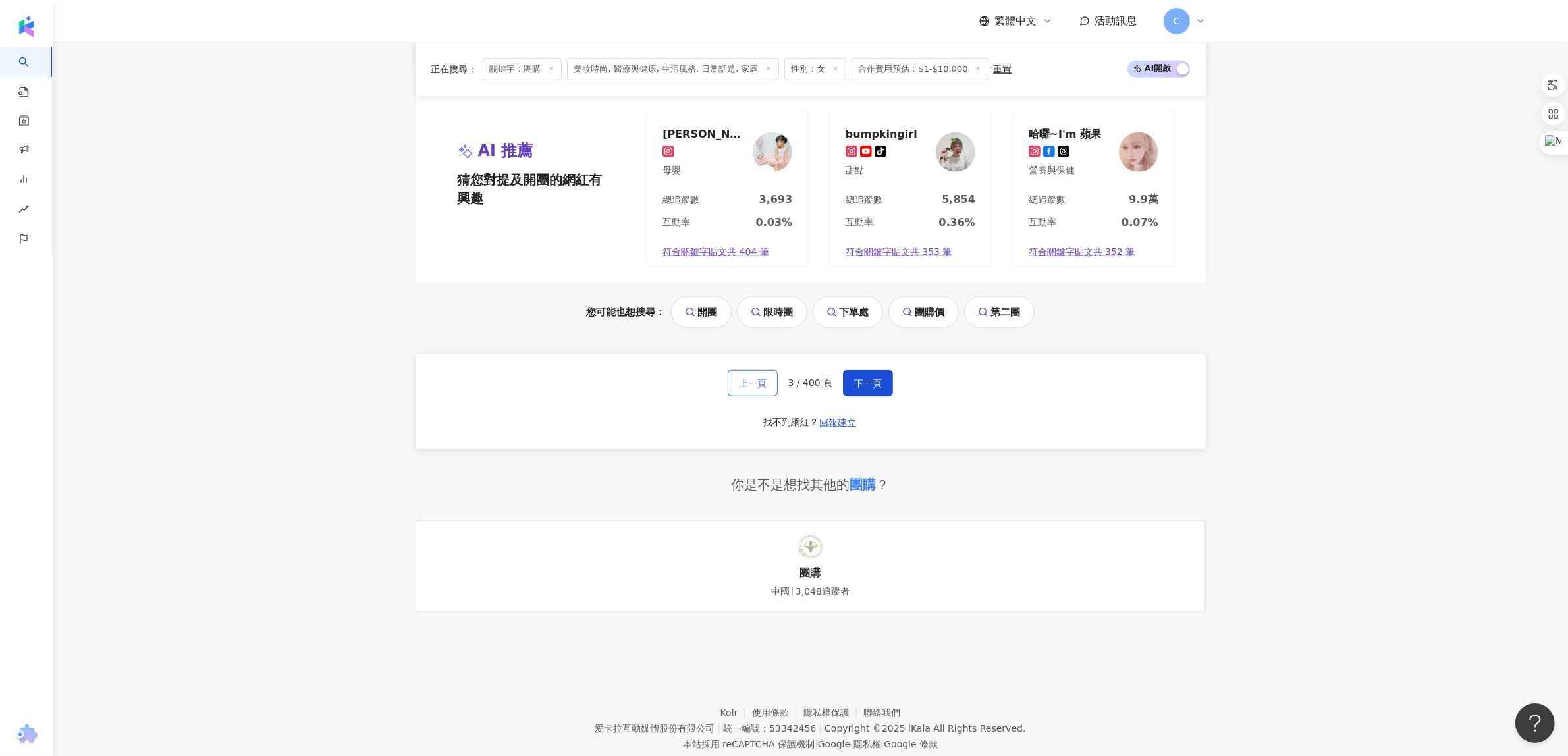
click at [764, 378] on span "上一頁" at bounding box center [752, 383] width 28 height 11
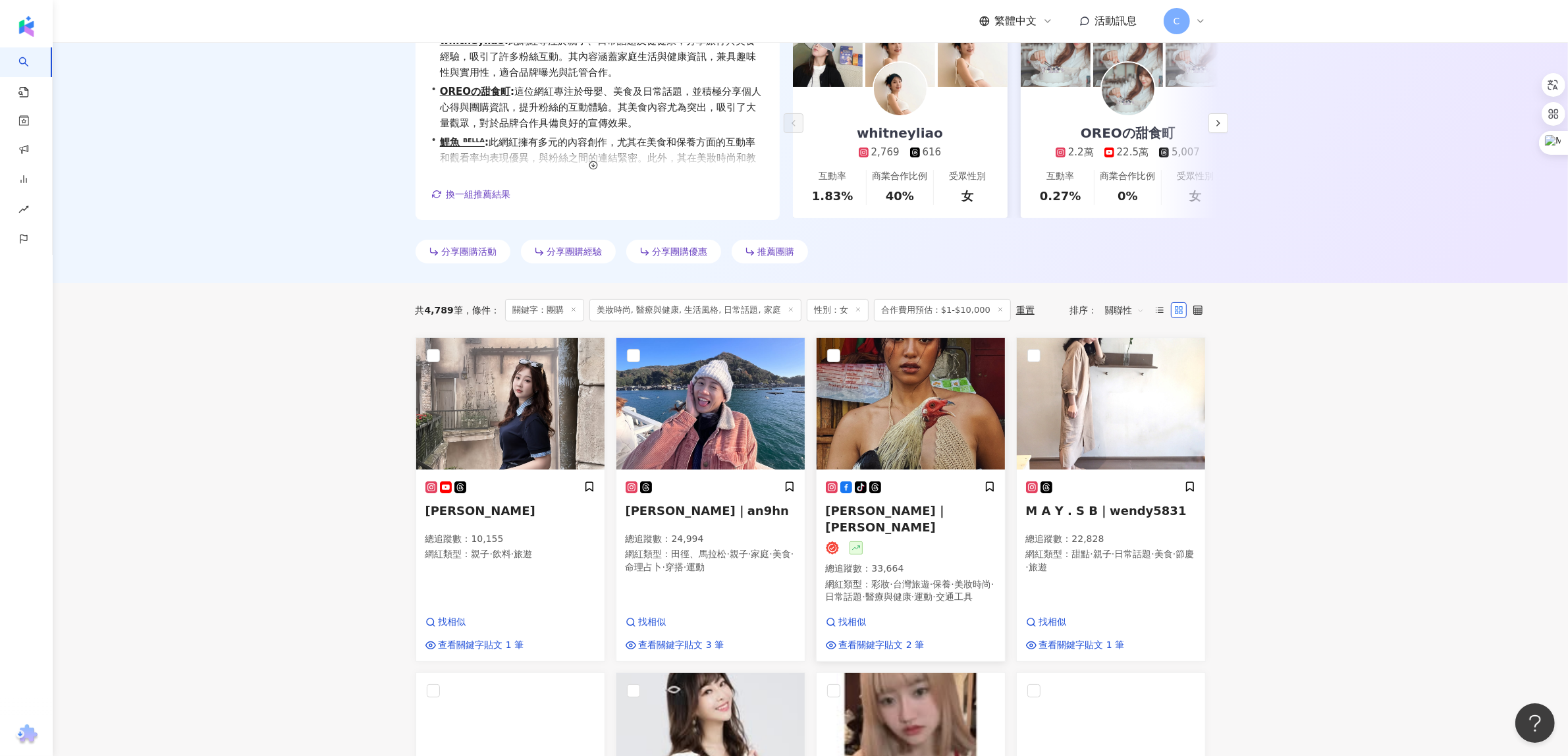
scroll to position [247, 0]
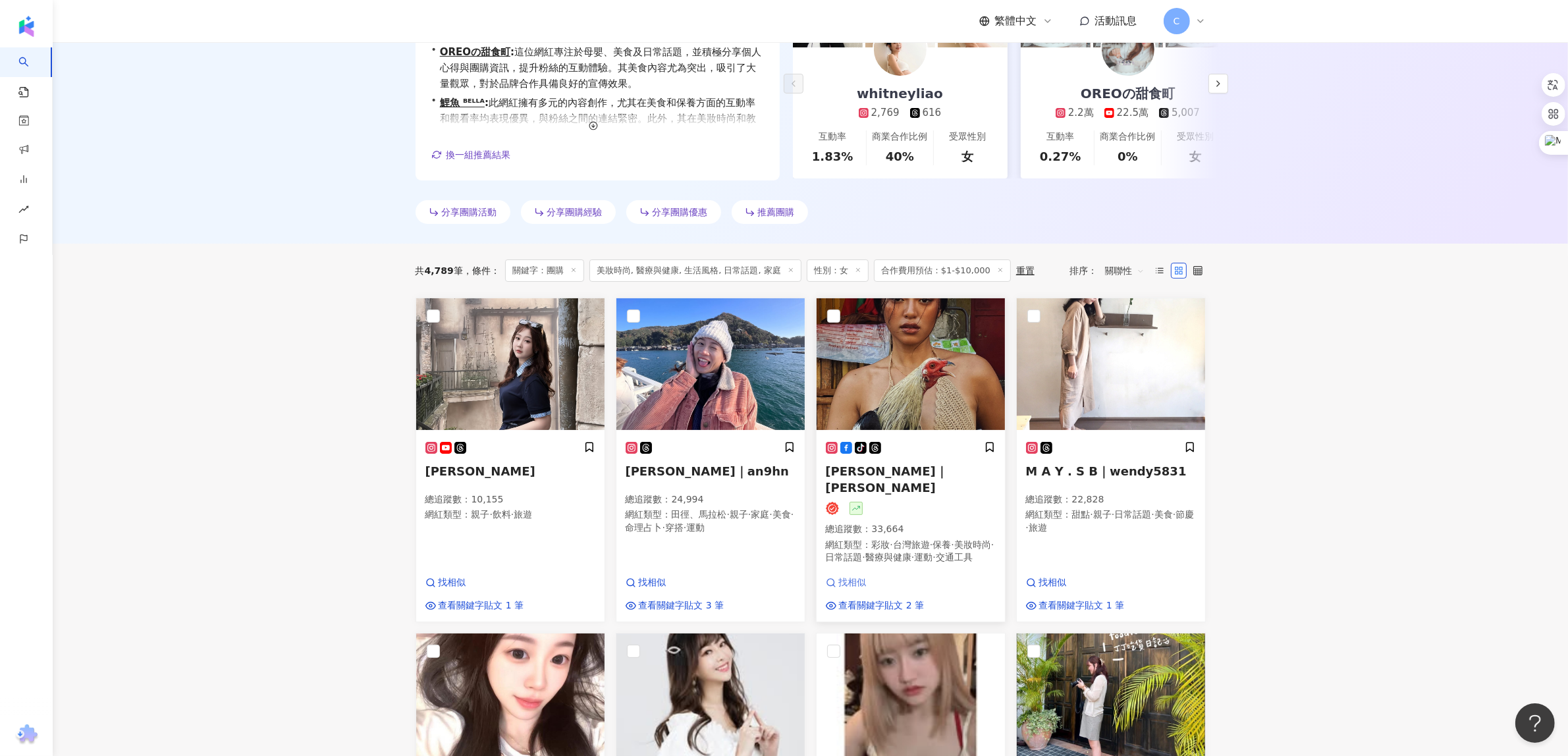
click at [858, 580] on span "找相似" at bounding box center [853, 583] width 28 height 14
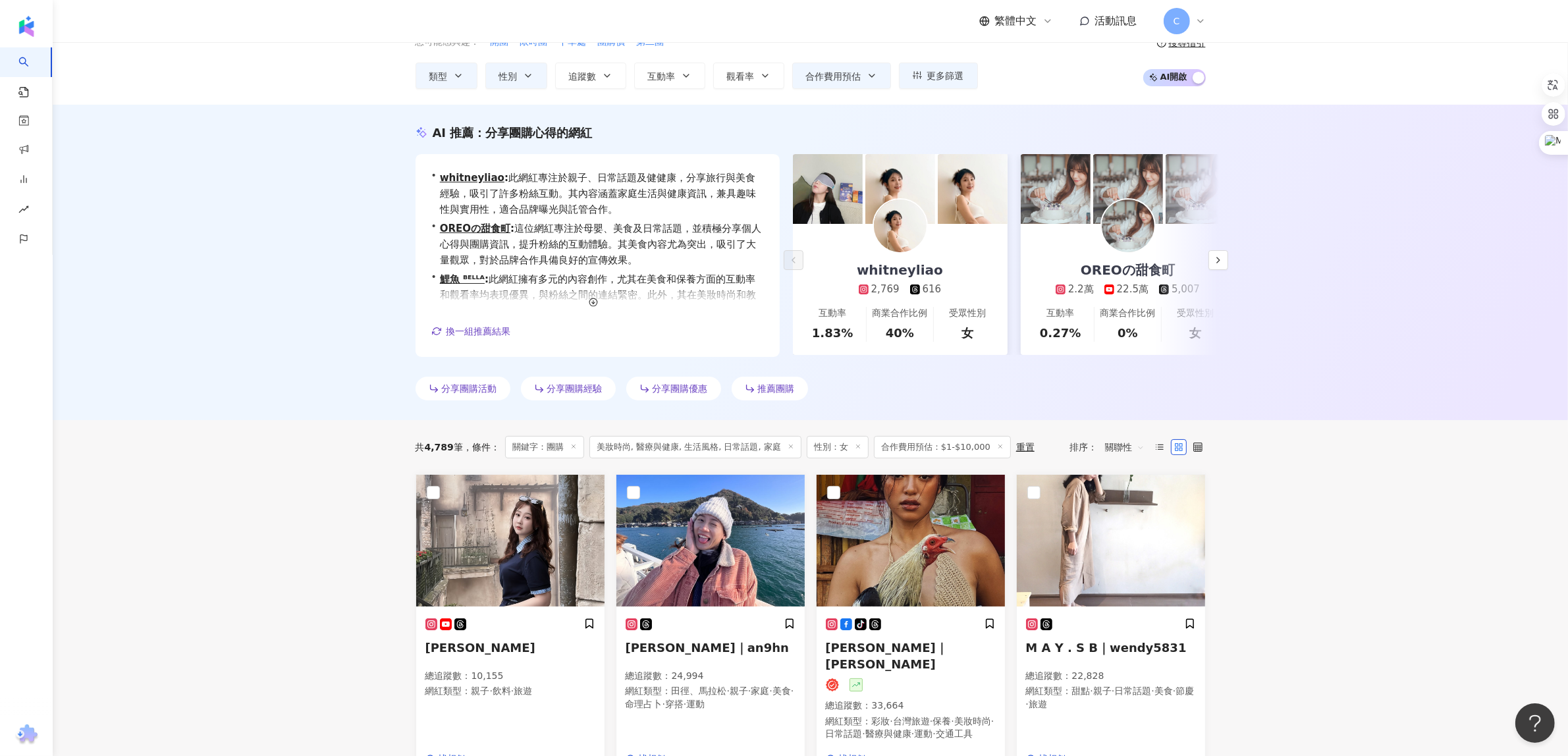
scroll to position [0, 0]
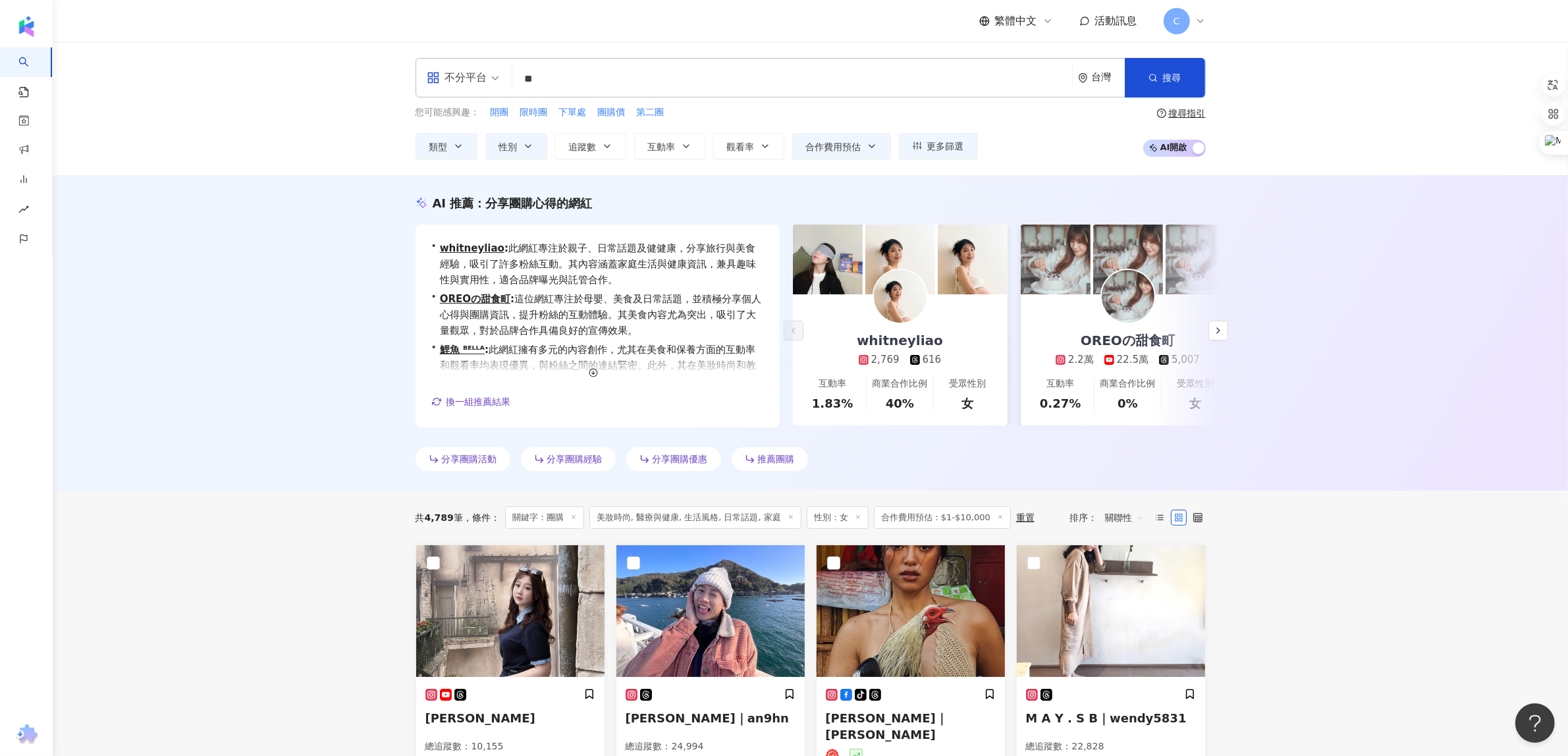
click at [742, 67] on input "**" at bounding box center [792, 79] width 549 height 25
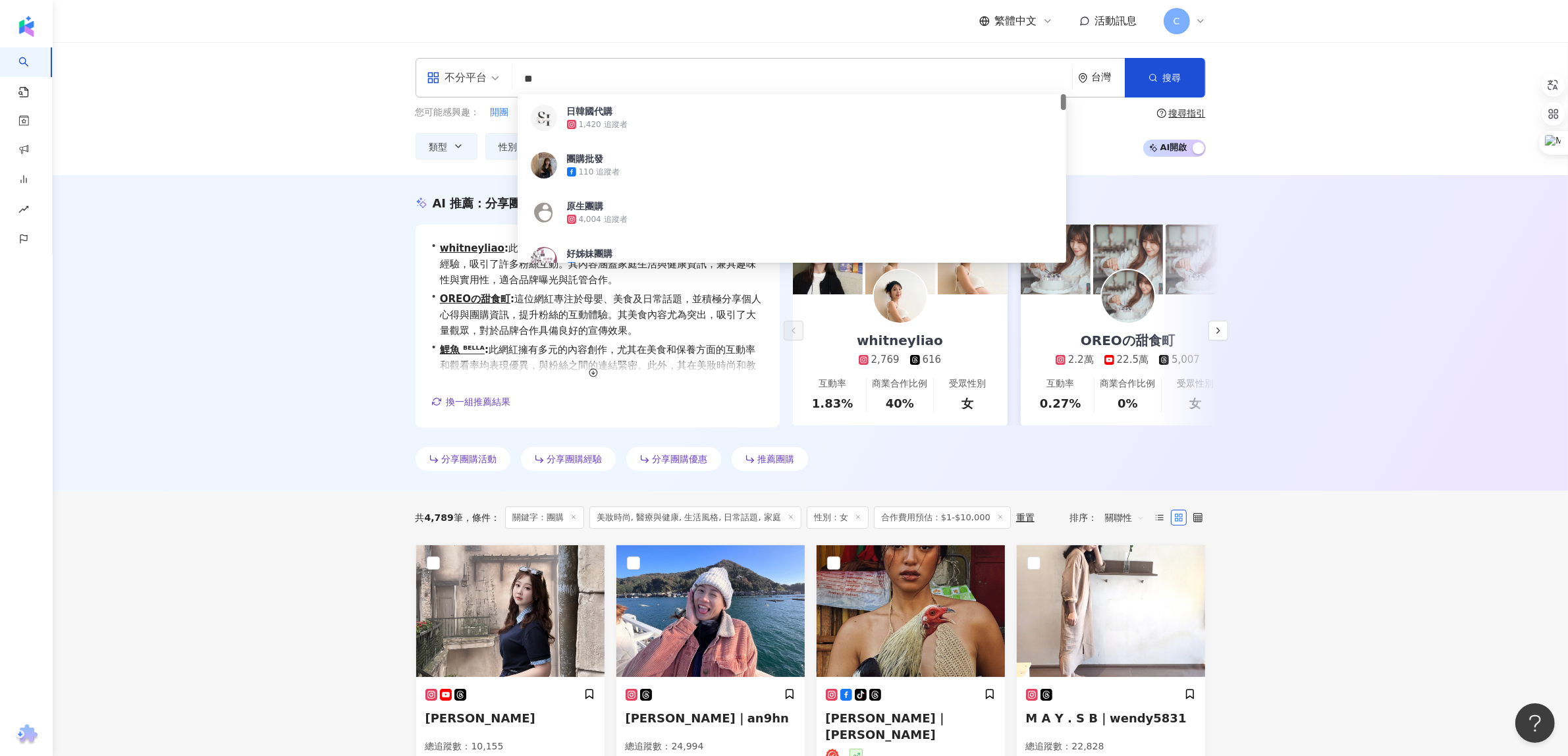
click at [737, 70] on input "**" at bounding box center [792, 79] width 549 height 25
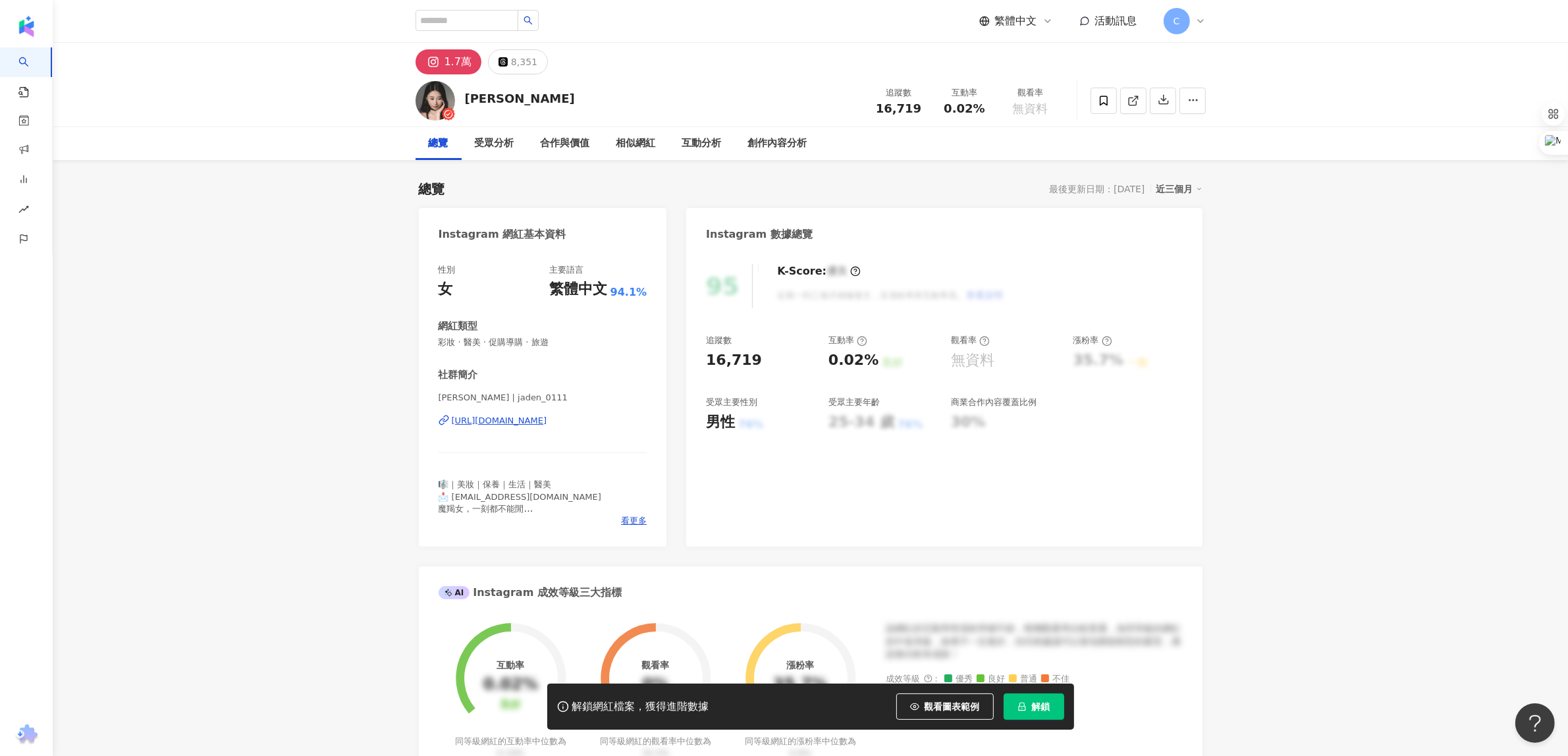
click at [548, 419] on div "https://www.instagram.com/jaden_0111/" at bounding box center [499, 421] width 96 height 12
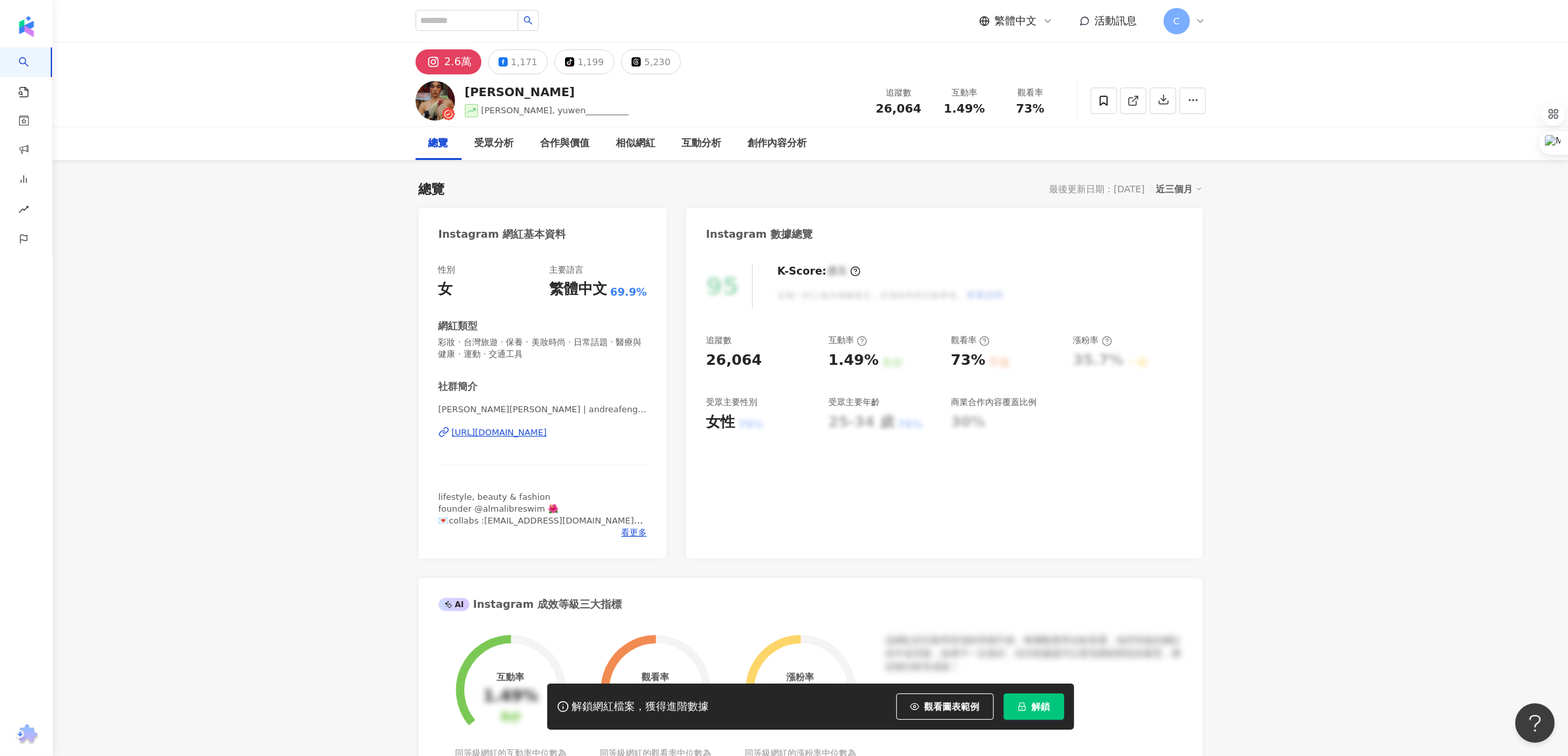
click at [548, 430] on div "https://www.instagram.com/andreafenggg/" at bounding box center [499, 432] width 96 height 12
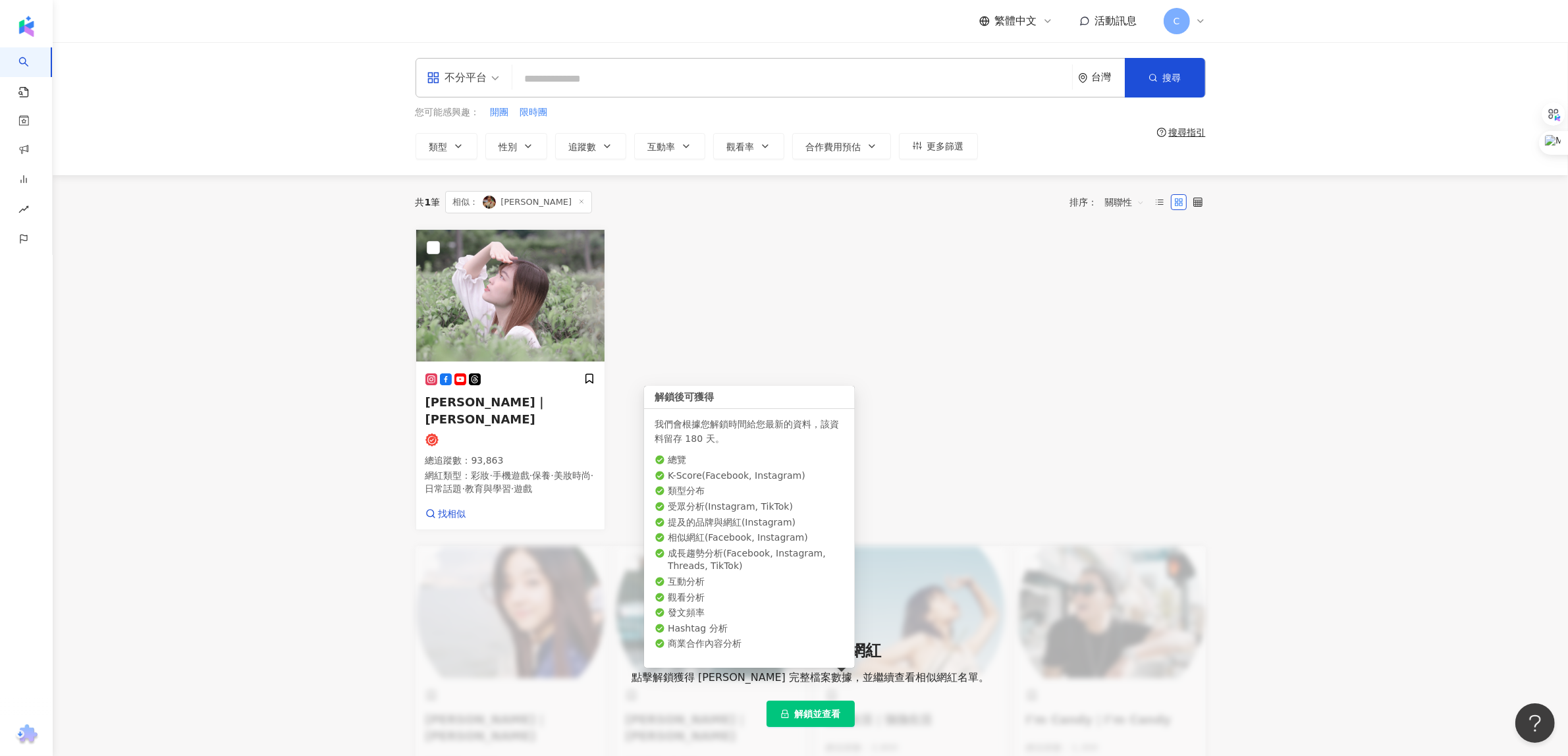
click at [833, 709] on span "解鎖並查看" at bounding box center [818, 713] width 47 height 11
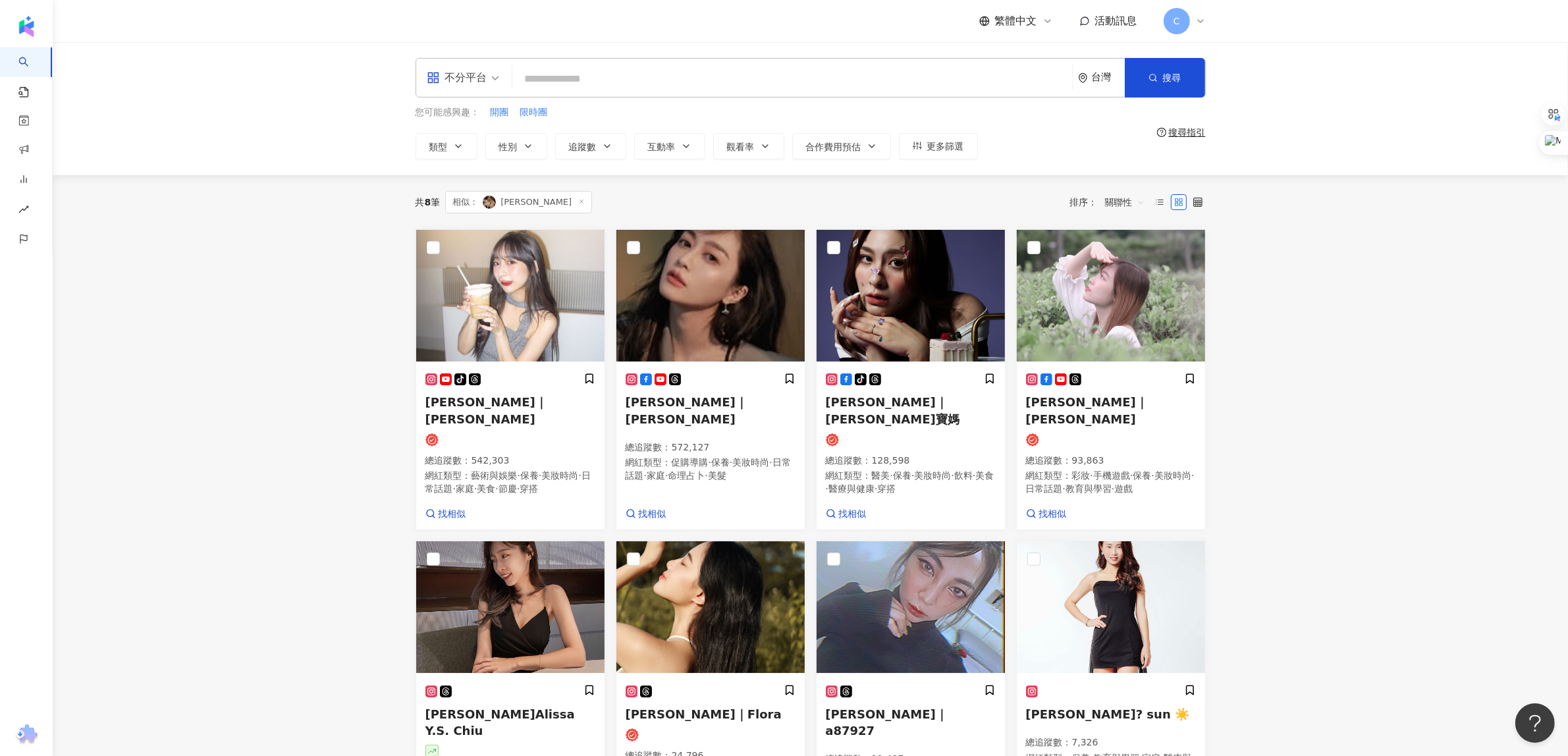
click at [1338, 445] on main "不分平台 台灣 搜尋 您可能感興趣： 開團 限時團 類型 性別 追蹤數 互動率 觀看率 合作費用預估 更多篩選 搜尋指引 共 8 筆 相似： Feng 馮 排…" at bounding box center [810, 452] width 1516 height 820
click at [1444, 516] on main "不分平台 台灣 搜尋 您可能感興趣： 開團 限時團 類型 性別 追蹤數 互動率 觀看率 合作費用預估 更多篩選 搜尋指引 共 8 筆 相似： Feng 馮 排…" at bounding box center [810, 452] width 1516 height 820
click at [593, 75] on input "search" at bounding box center [792, 79] width 549 height 25
type input "**********"
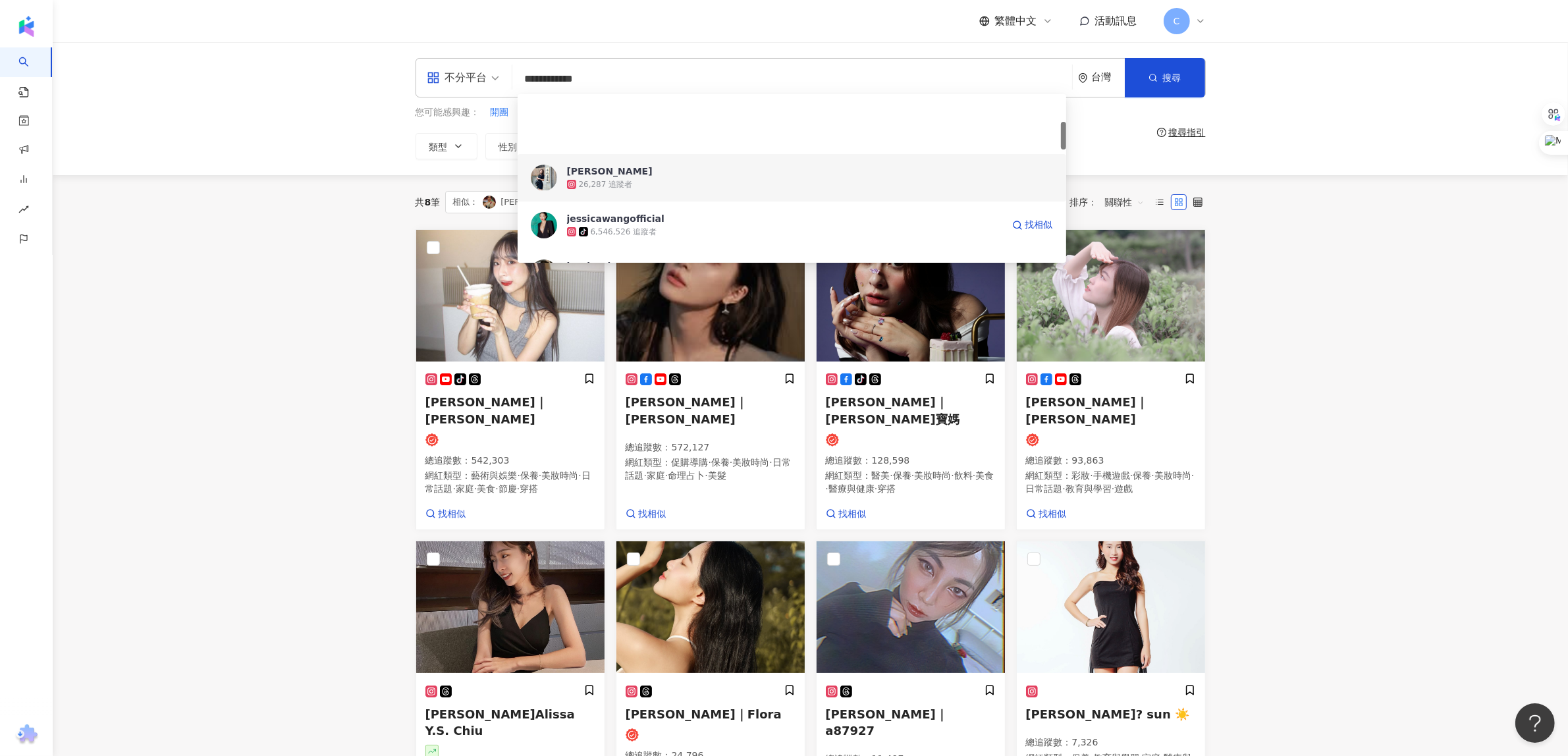
scroll to position [165, 0]
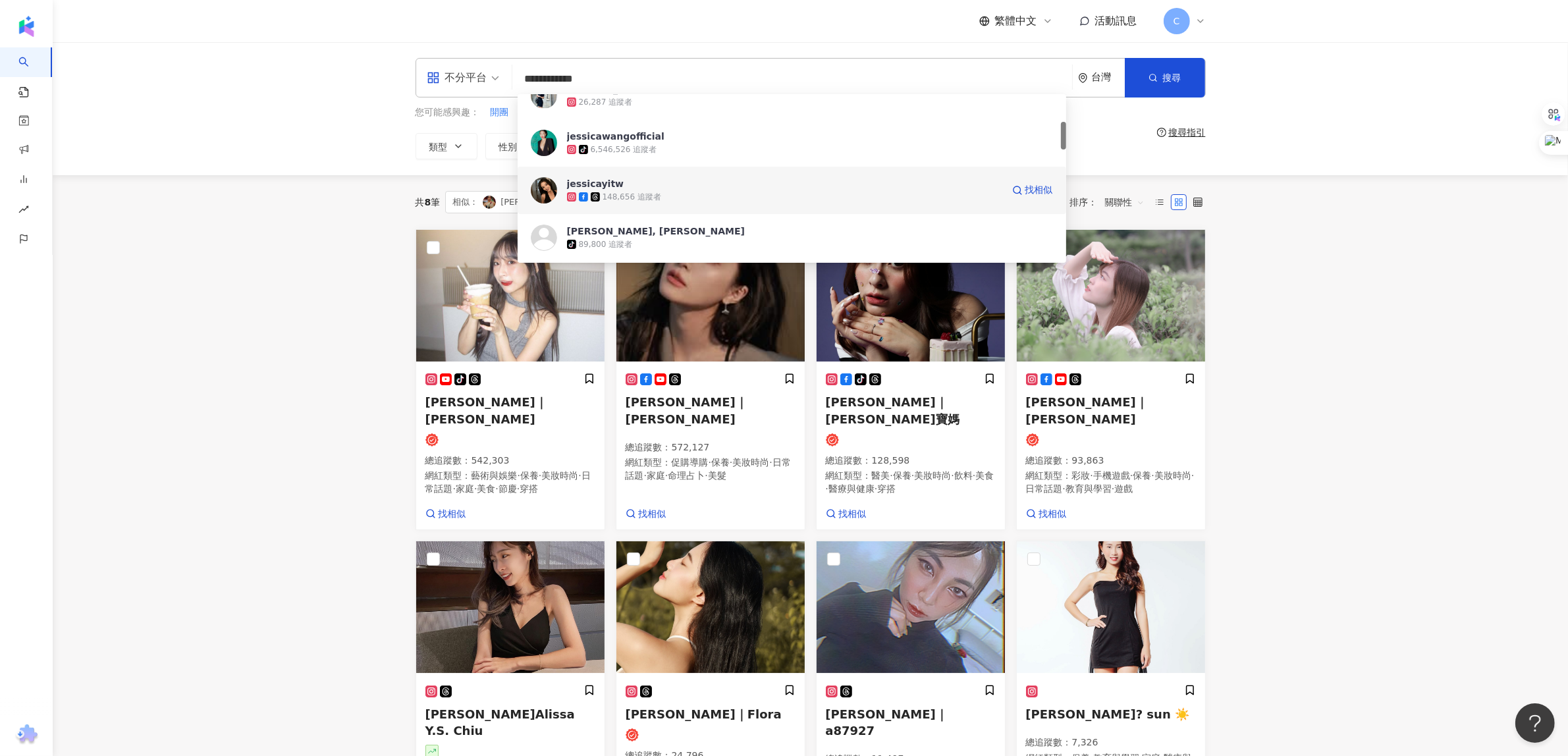
click at [631, 185] on span "jessicayitw" at bounding box center [784, 184] width 435 height 14
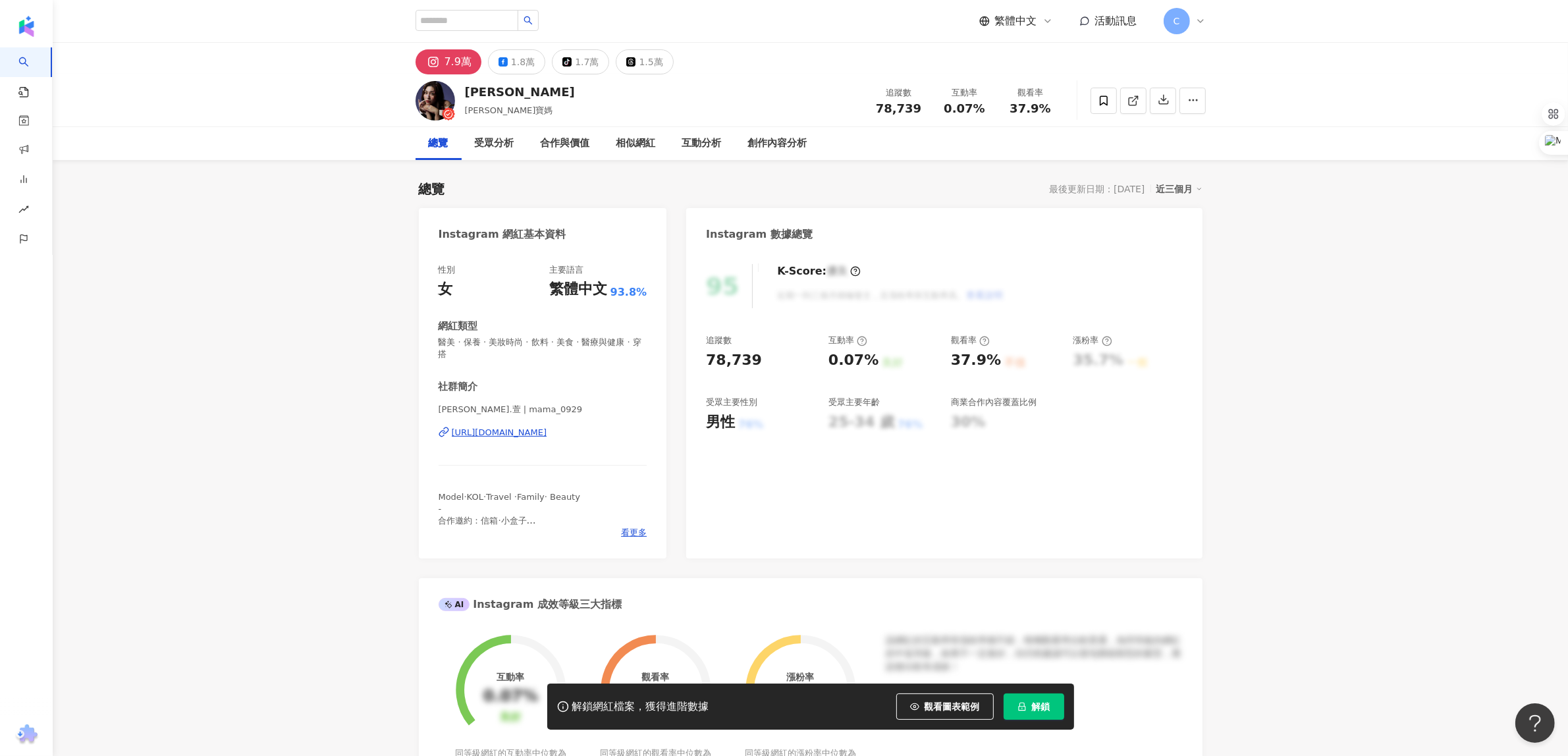
click at [517, 432] on div "[URL][DOMAIN_NAME]" at bounding box center [499, 432] width 96 height 12
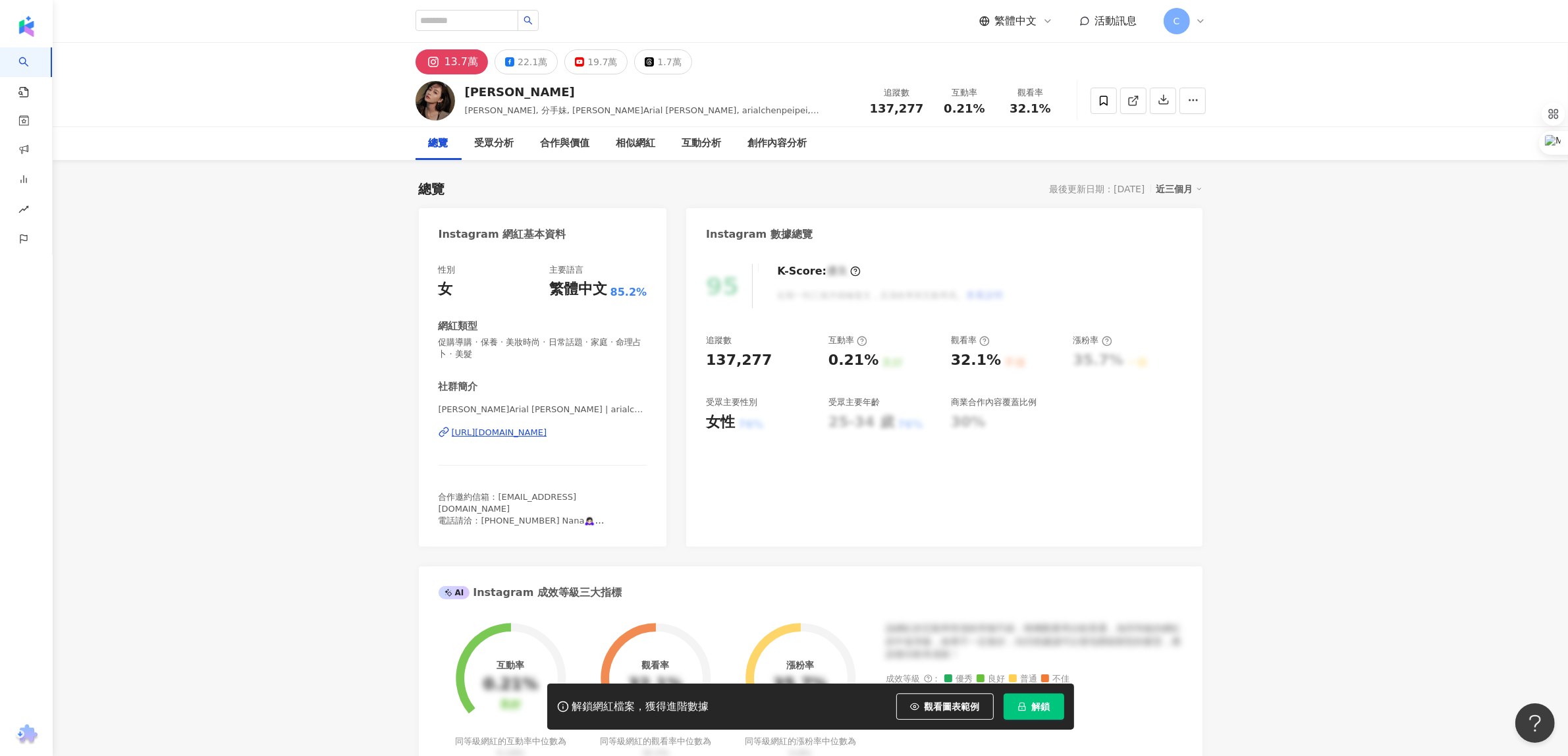
click at [548, 433] on div "https://www.instagram.com/arialchenpeipei/" at bounding box center [499, 432] width 96 height 12
click at [463, 18] on input "search" at bounding box center [467, 20] width 103 height 21
type input "**********"
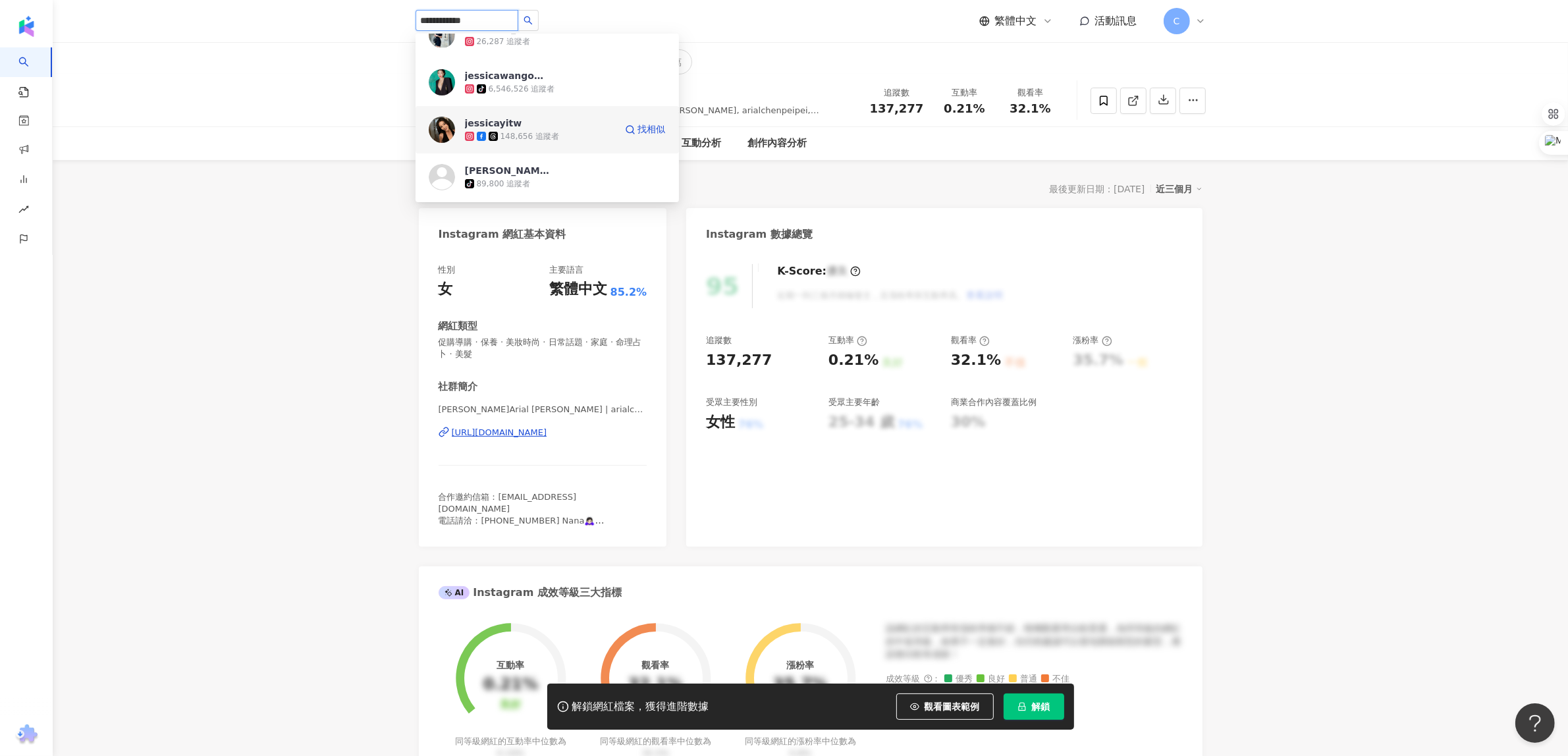
scroll to position [247, 0]
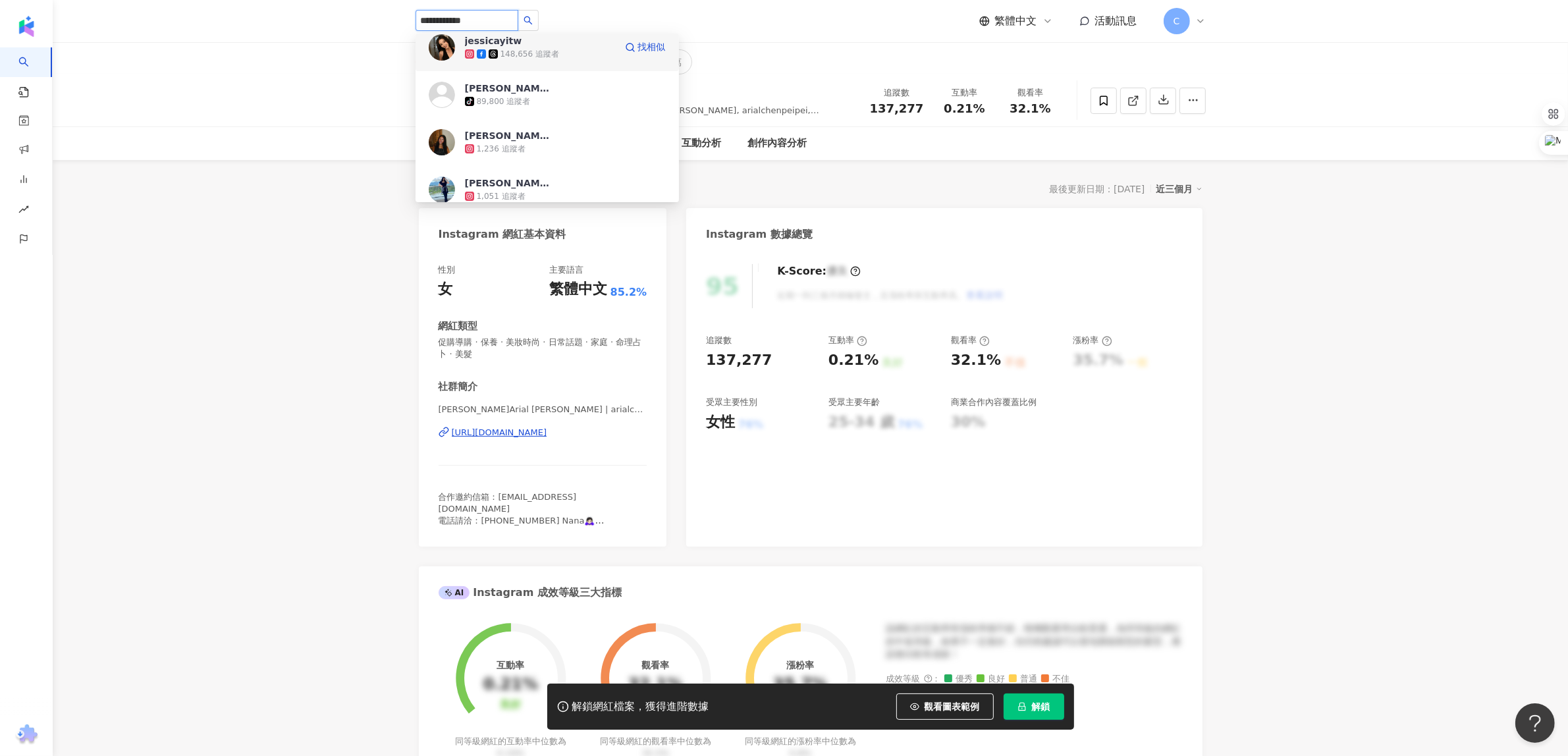
click at [542, 51] on div "148,656 追蹤者" at bounding box center [529, 54] width 58 height 12
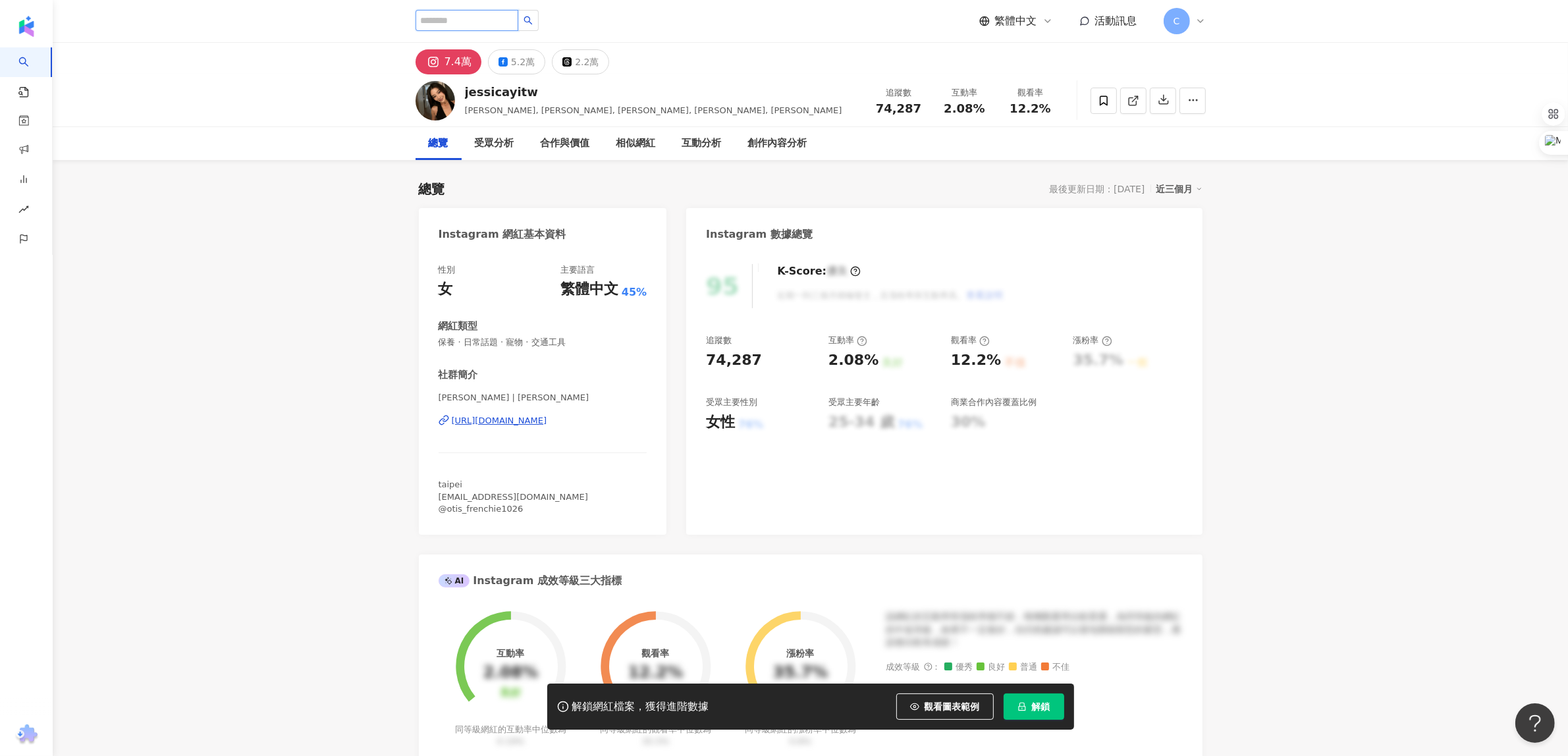
click at [518, 18] on input "search" at bounding box center [467, 20] width 103 height 21
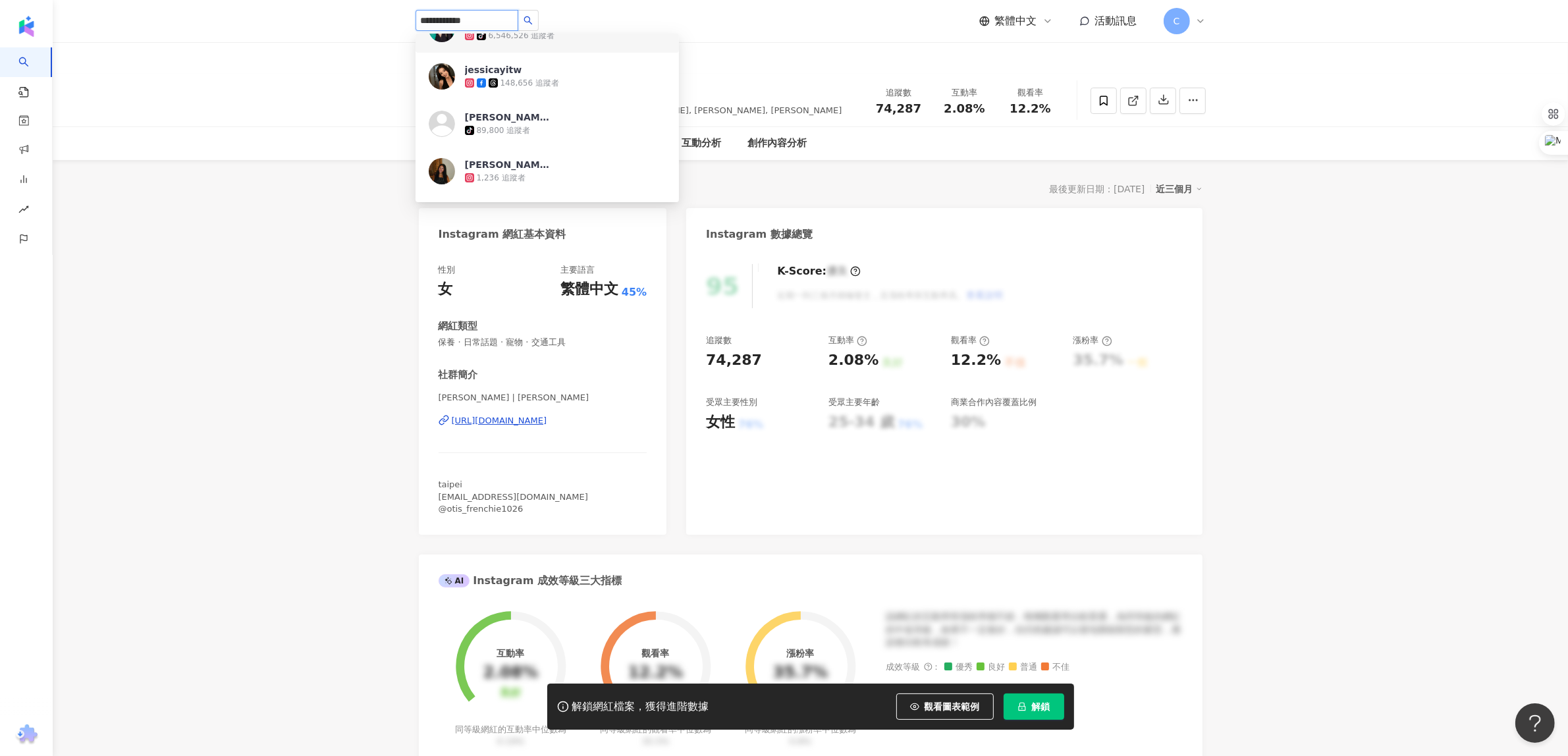
scroll to position [247, 0]
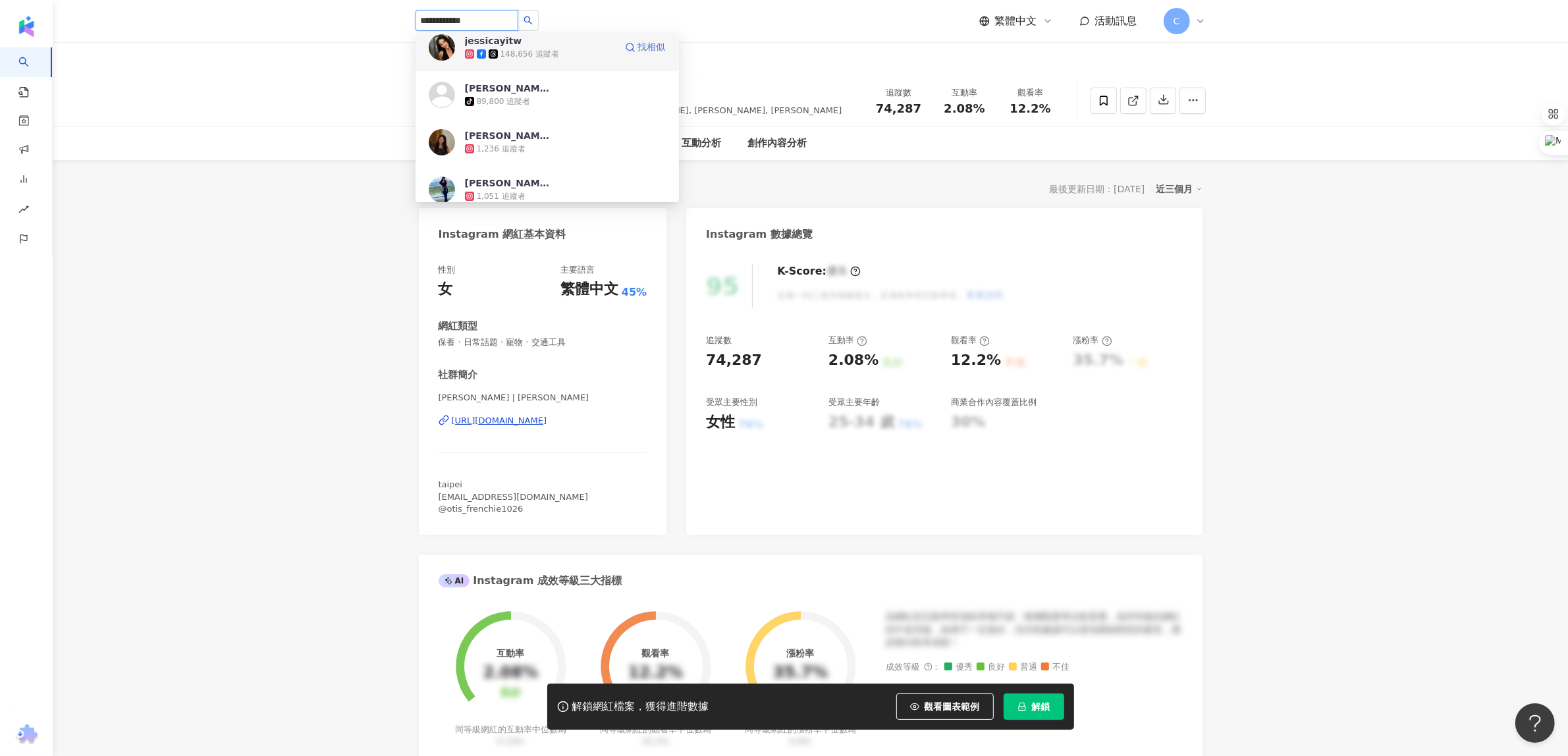
click at [638, 48] on span "找相似" at bounding box center [651, 47] width 28 height 14
type input "**********"
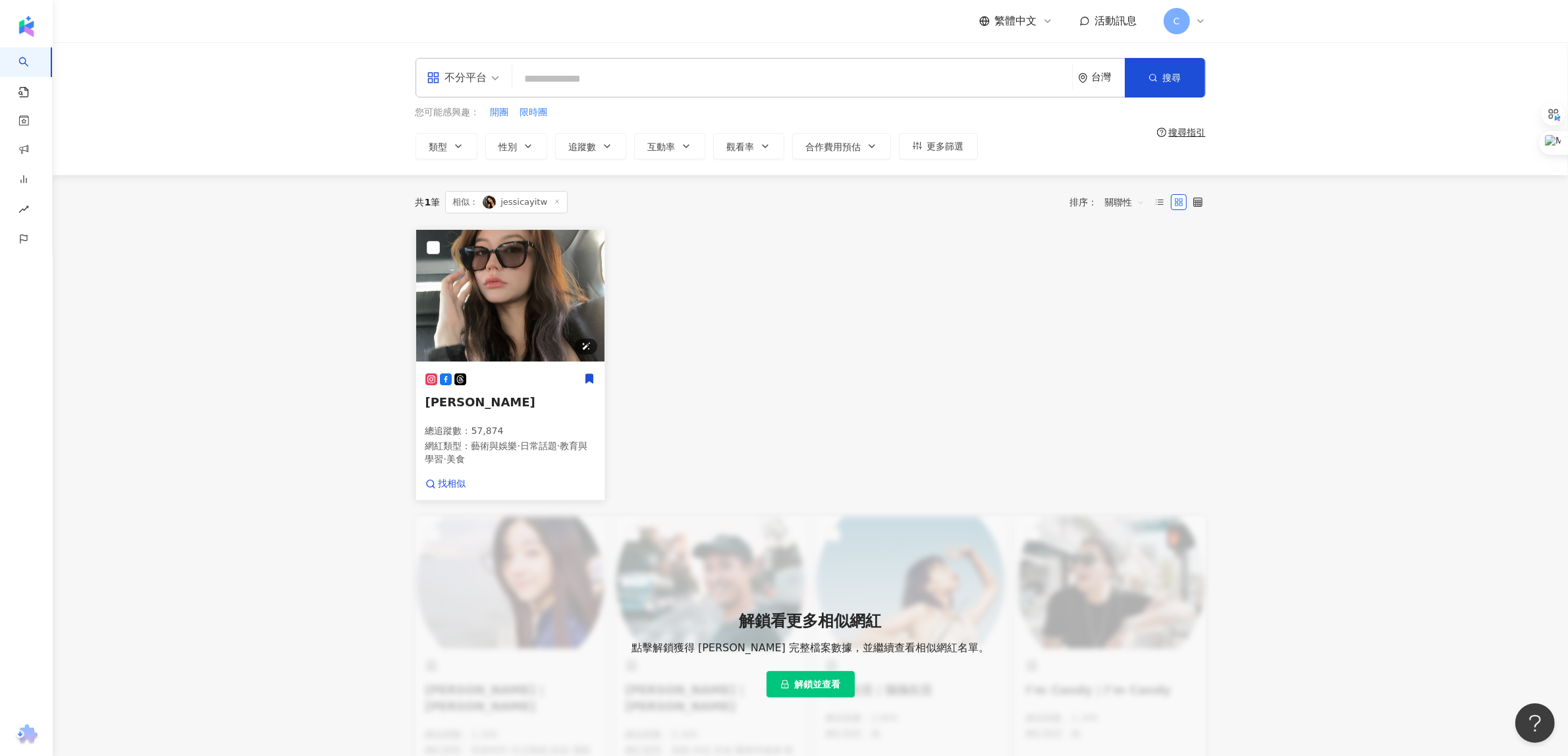
click at [546, 330] on img at bounding box center [510, 296] width 188 height 132
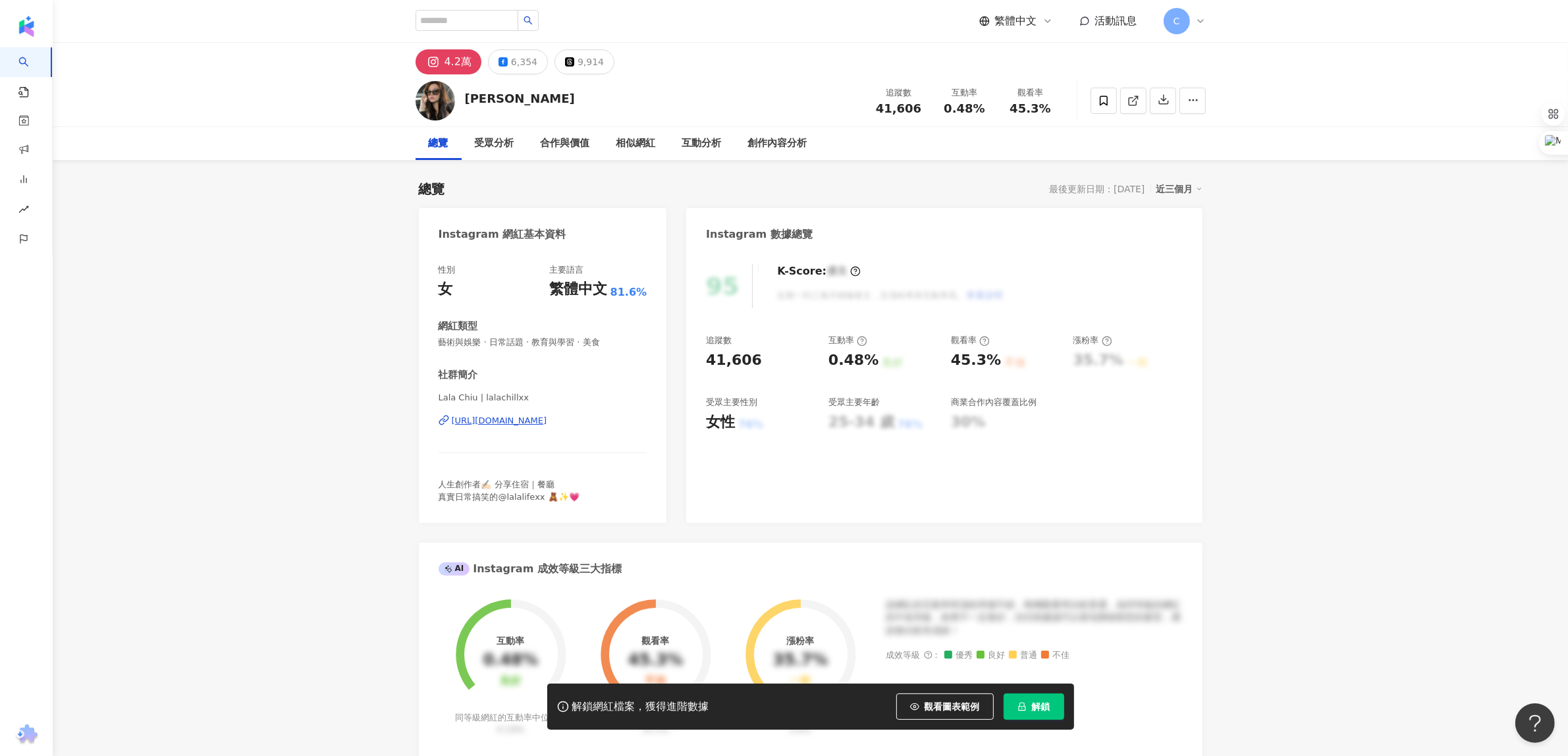
click at [548, 422] on div "[URL][DOMAIN_NAME]" at bounding box center [499, 421] width 96 height 12
